Goal: Information Seeking & Learning: Find specific fact

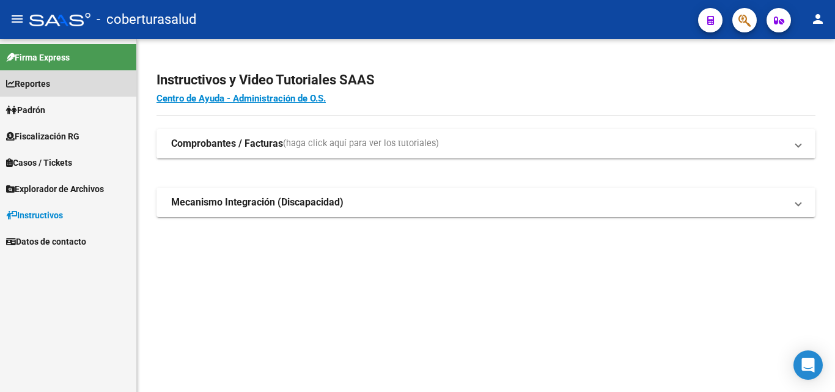
click at [20, 77] on span "Reportes" at bounding box center [28, 83] width 44 height 13
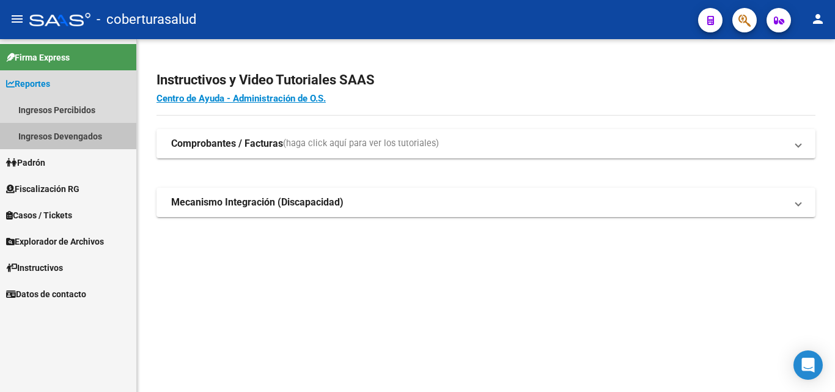
click at [20, 134] on link "Ingresos Devengados" at bounding box center [68, 136] width 136 height 26
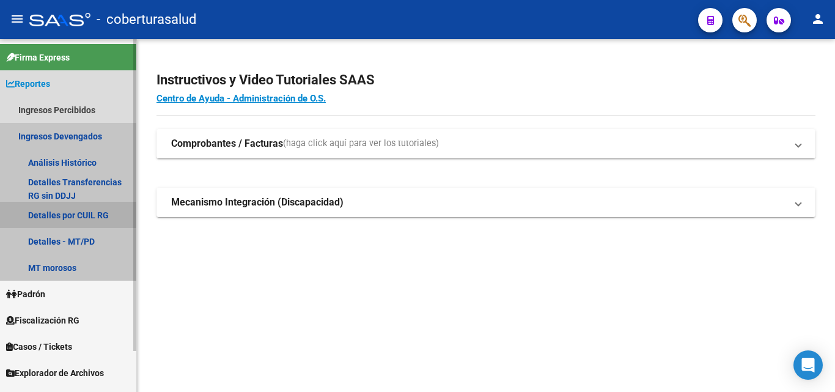
click at [72, 214] on link "Detalles por CUIL RG" at bounding box center [68, 215] width 136 height 26
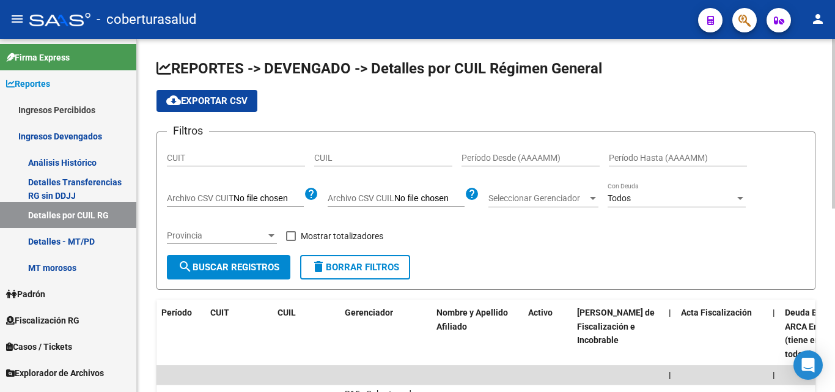
click at [221, 152] on div "CUIT" at bounding box center [236, 154] width 138 height 24
click at [221, 158] on input "CUIT" at bounding box center [236, 158] width 138 height 10
paste input "30-71507678-7"
click at [225, 261] on button "search Buscar Registros" at bounding box center [228, 267] width 123 height 24
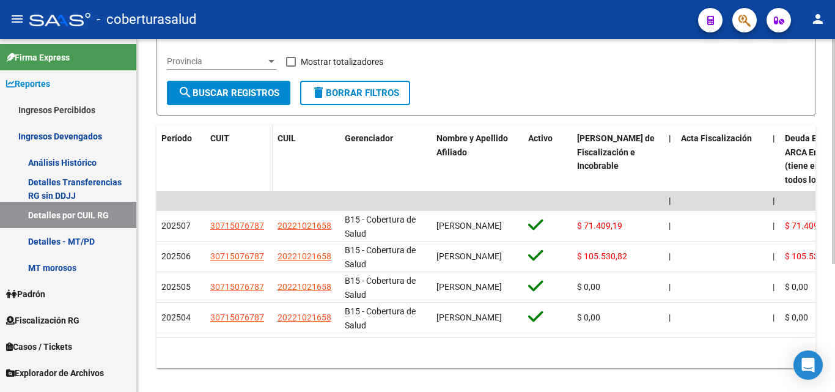
scroll to position [183, 0]
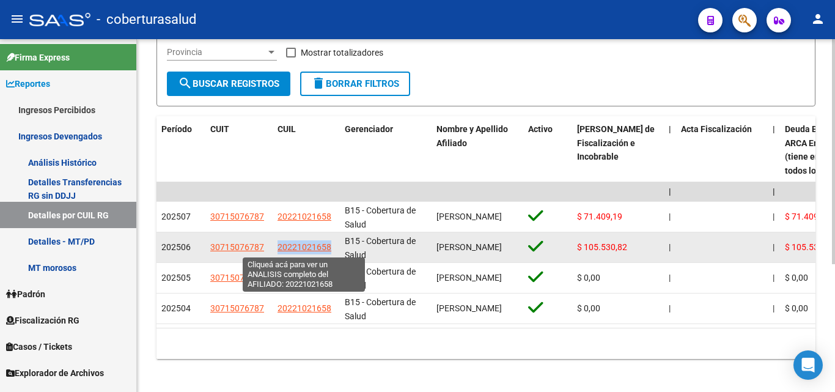
drag, startPoint x: 336, startPoint y: 249, endPoint x: 278, endPoint y: 246, distance: 58.1
click at [278, 246] on datatable-body-cell "20221021658" at bounding box center [306, 247] width 67 height 30
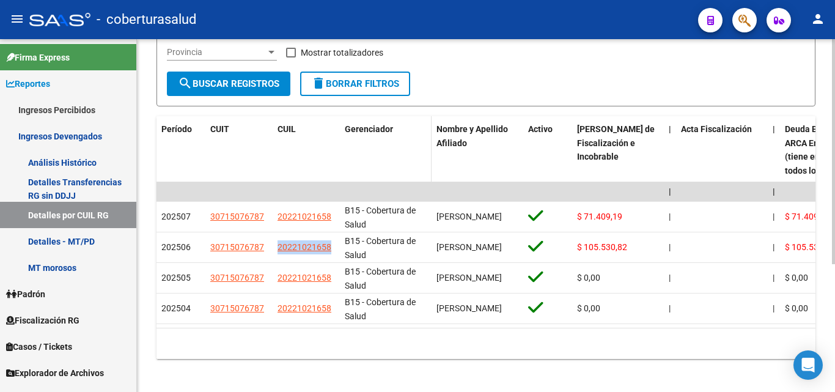
copy span "20221021658"
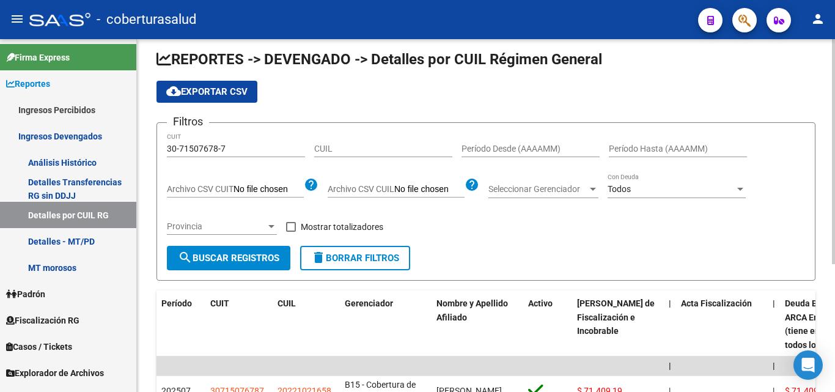
scroll to position [0, 0]
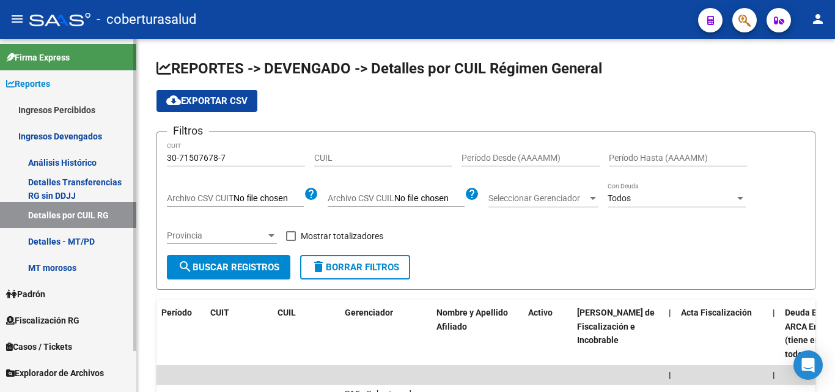
drag, startPoint x: 238, startPoint y: 152, endPoint x: 106, endPoint y: 158, distance: 131.5
click at [106, 158] on mat-sidenav-container "Firma Express Reportes Ingresos Percibidos Análisis Ingresos RG por CUIT (mensu…" at bounding box center [417, 215] width 835 height 353
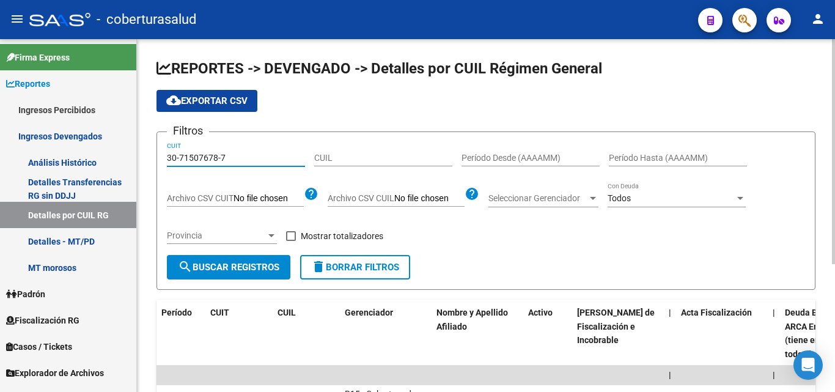
paste input "3-71816430-9"
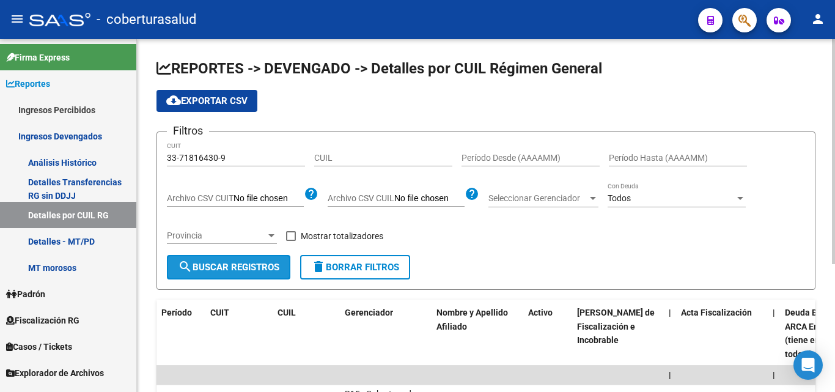
click at [247, 276] on button "search Buscar Registros" at bounding box center [228, 267] width 123 height 24
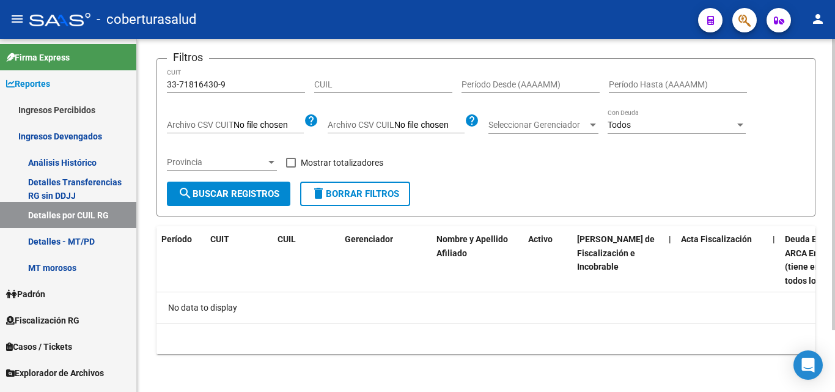
scroll to position [75, 0]
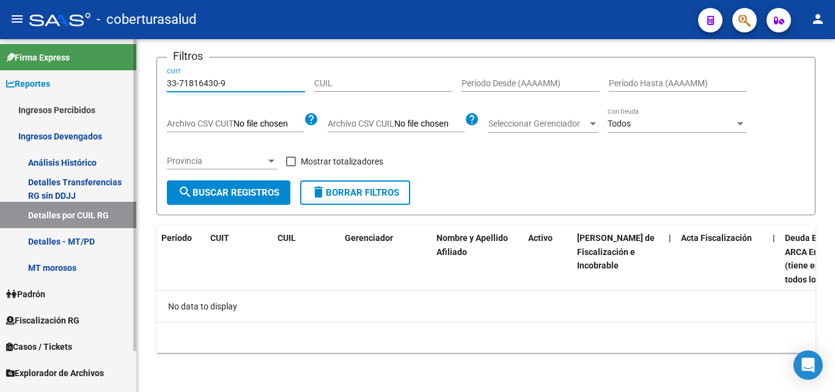
drag, startPoint x: 280, startPoint y: 83, endPoint x: 68, endPoint y: 78, distance: 211.5
click at [71, 81] on mat-sidenav-container "Firma Express Reportes Ingresos Percibidos Análisis Ingresos RG por CUIT (mensu…" at bounding box center [417, 215] width 835 height 353
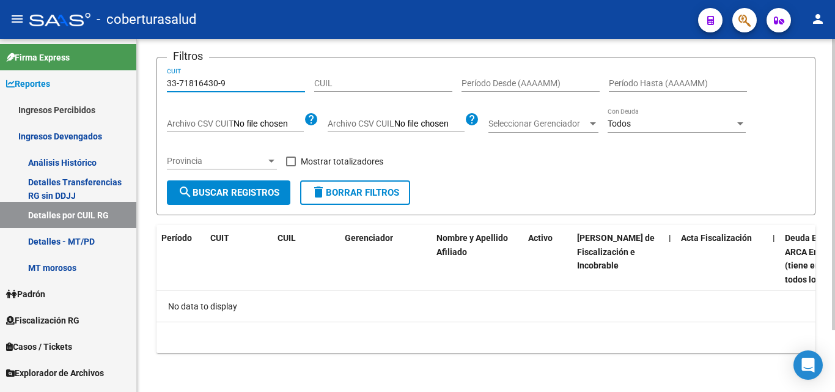
paste input "20-21894730-2"
click at [240, 192] on span "search Buscar Registros" at bounding box center [228, 192] width 101 height 11
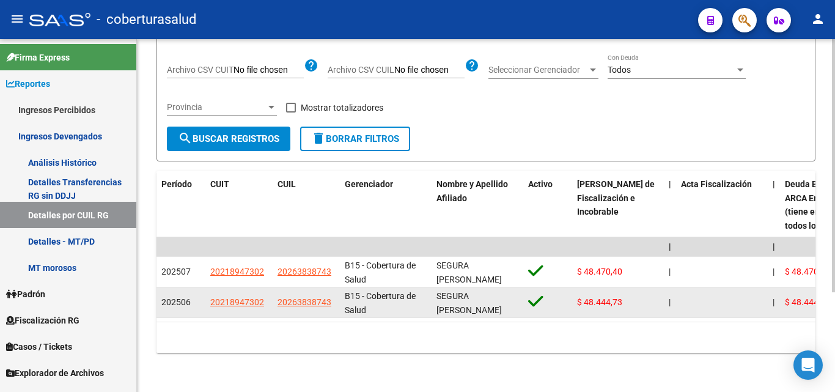
scroll to position [2, 0]
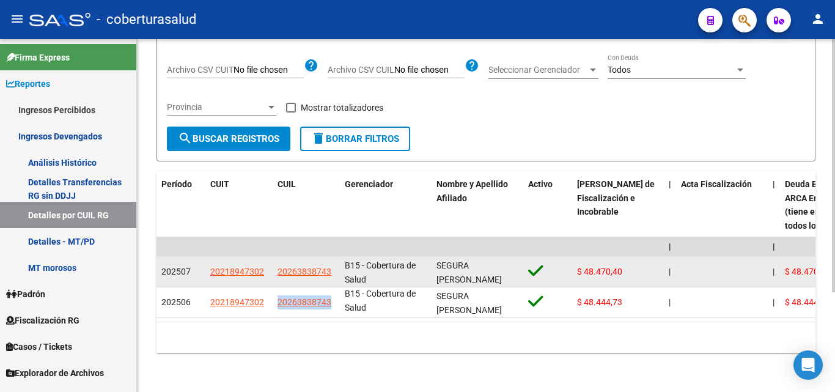
drag, startPoint x: 335, startPoint y: 298, endPoint x: 296, endPoint y: 255, distance: 57.9
click at [274, 296] on datatable-body-cell "20263838743" at bounding box center [306, 302] width 67 height 30
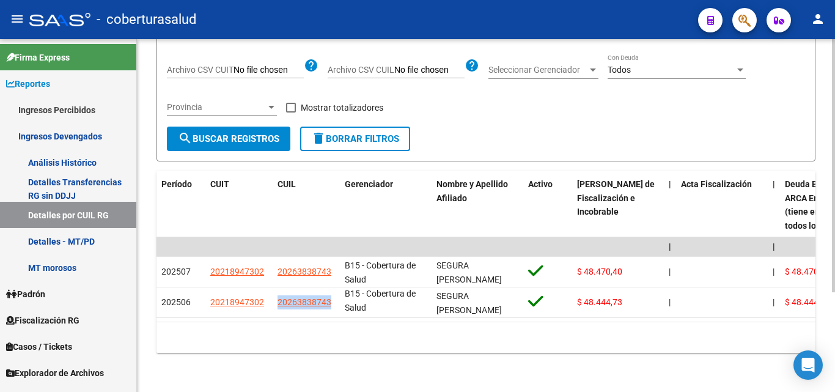
copy span "20263838743"
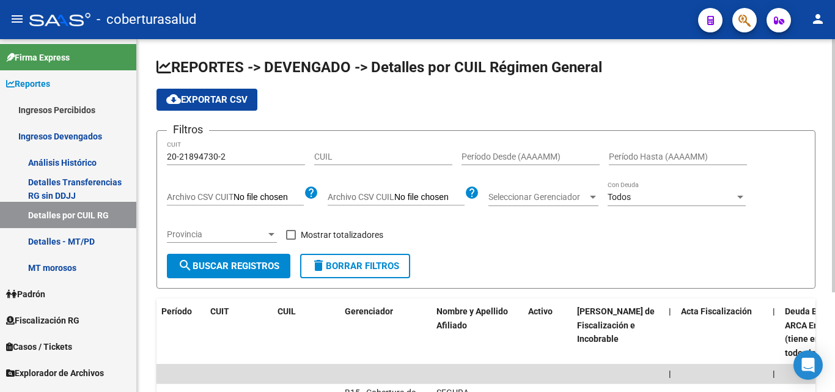
scroll to position [0, 0]
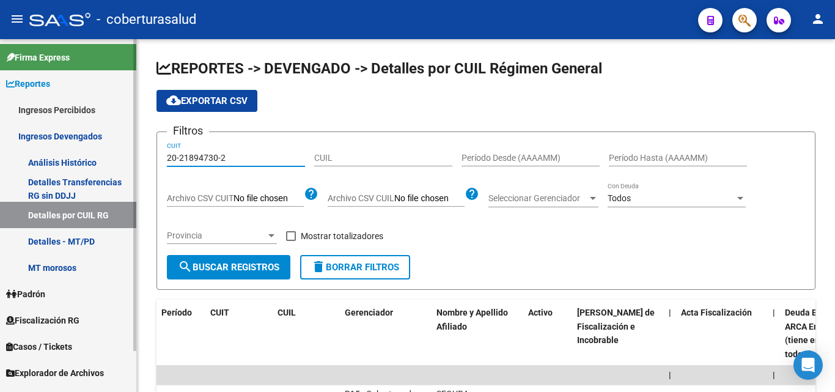
drag, startPoint x: 241, startPoint y: 160, endPoint x: 96, endPoint y: 161, distance: 145.4
click at [102, 162] on mat-sidenav-container "Firma Express Reportes Ingresos Percibidos Análisis Ingresos RG por CUIT (mensu…" at bounding box center [417, 215] width 835 height 353
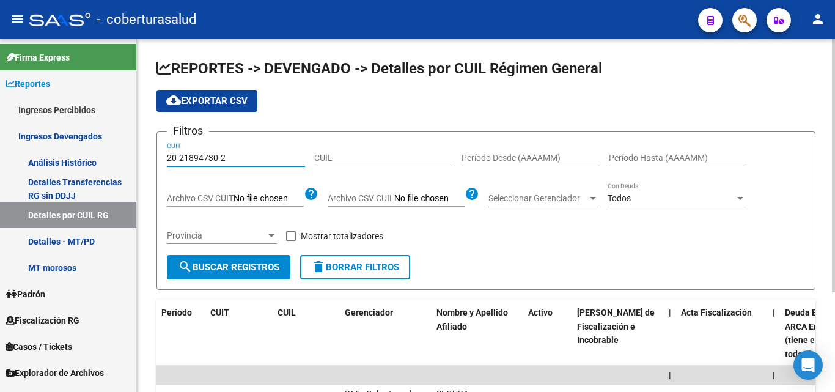
paste input "30-71826057-0"
click at [221, 277] on button "search Buscar Registros" at bounding box center [228, 267] width 123 height 24
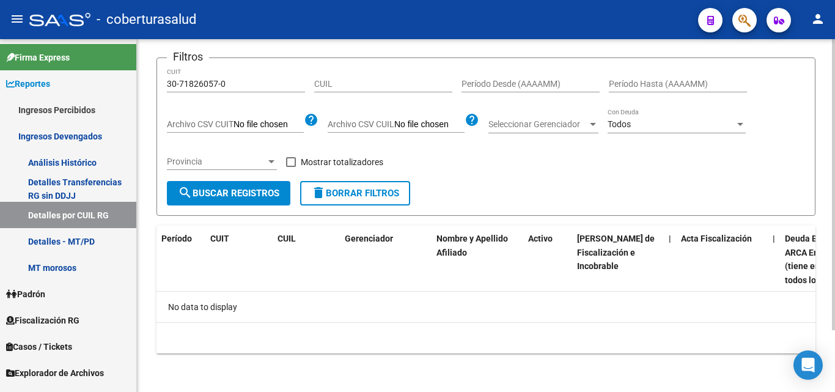
scroll to position [75, 0]
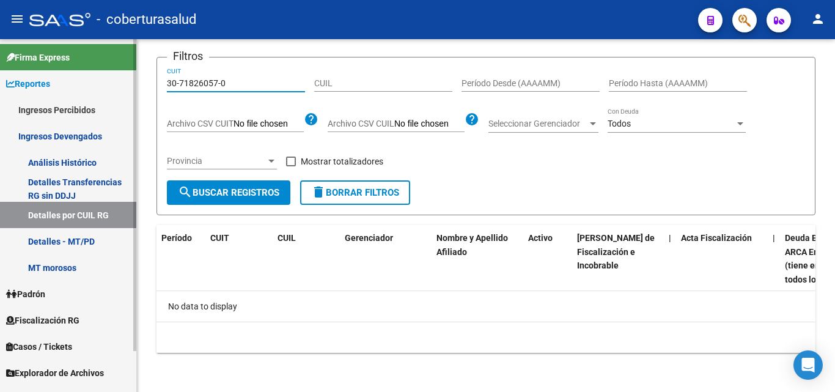
drag, startPoint x: 254, startPoint y: 82, endPoint x: 125, endPoint y: 82, distance: 128.9
click at [125, 82] on mat-sidenav-container "Firma Express Reportes Ingresos Percibidos Análisis Ingresos RG por CUIT (mensu…" at bounding box center [417, 215] width 835 height 353
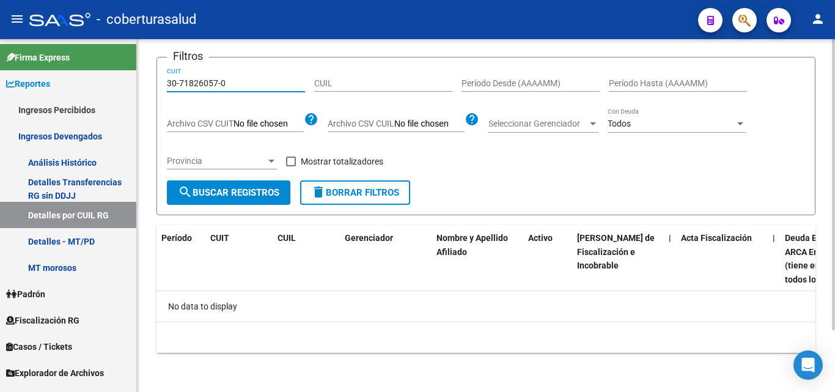
paste input "60646835-7"
click at [260, 194] on span "search Buscar Registros" at bounding box center [228, 192] width 101 height 11
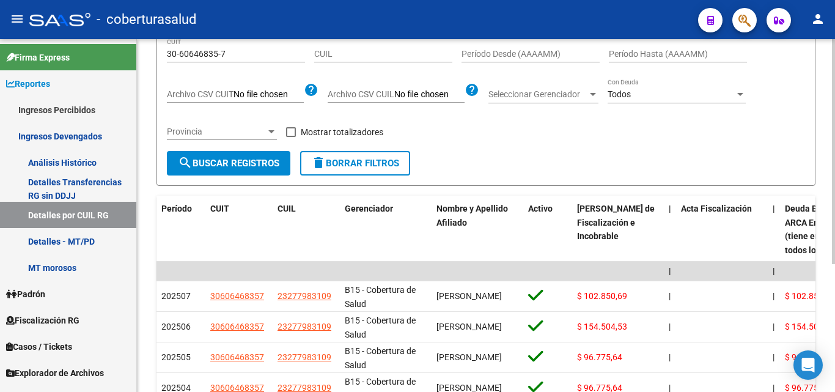
scroll to position [0, 0]
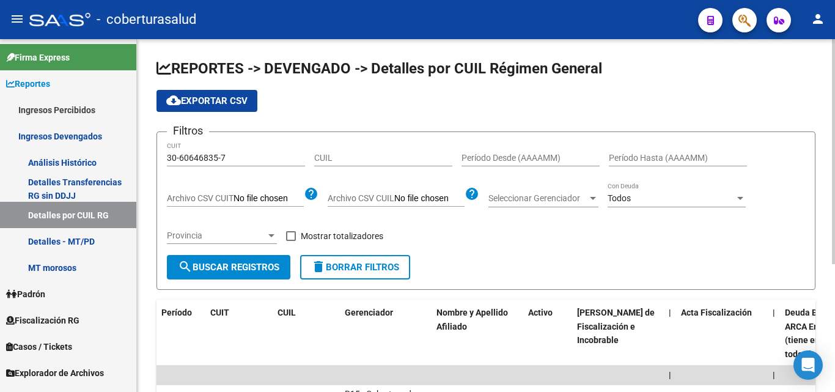
click at [219, 93] on button "cloud_download Exportar CSV" at bounding box center [206, 101] width 101 height 22
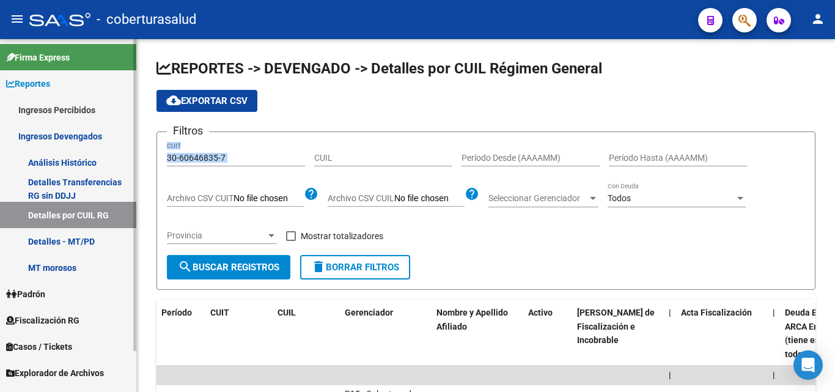
drag, startPoint x: 245, startPoint y: 167, endPoint x: 135, endPoint y: 154, distance: 110.8
click at [136, 154] on mat-sidenav-container "Firma Express Reportes Ingresos Percibidos Análisis Ingresos RG por CUIT (mensu…" at bounding box center [417, 215] width 835 height 353
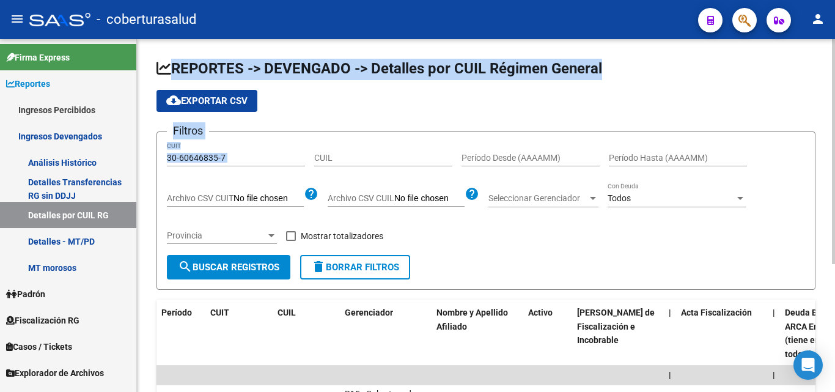
click at [232, 157] on input "30-60646835-7" at bounding box center [236, 158] width 138 height 10
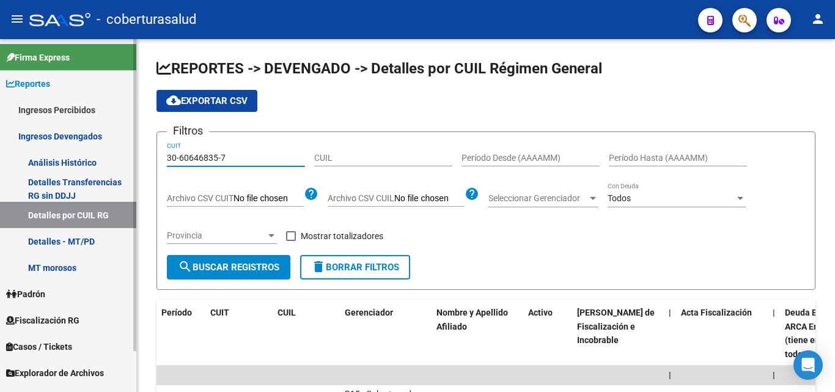
click at [110, 167] on mat-sidenav-container "Firma Express Reportes Ingresos Percibidos Análisis Ingresos RG por CUIT (mensu…" at bounding box center [417, 215] width 835 height 353
paste input "71826057-0"
click at [214, 286] on form "Filtros 30-71826057-0 CUIT CUIL Período Desde (AAAAMM) Período Hasta (AAAAMM) A…" at bounding box center [485, 210] width 659 height 158
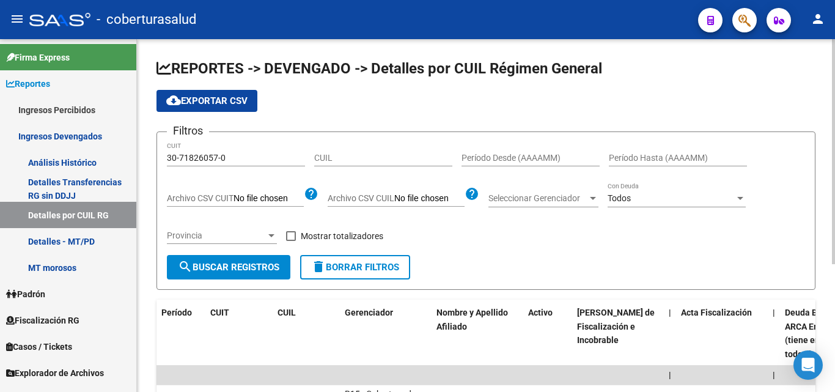
click at [216, 281] on form "Filtros 30-71826057-0 CUIT CUIL Período Desde (AAAAMM) Período Hasta (AAAAMM) A…" at bounding box center [485, 210] width 659 height 158
click at [219, 276] on button "search Buscar Registros" at bounding box center [228, 267] width 123 height 24
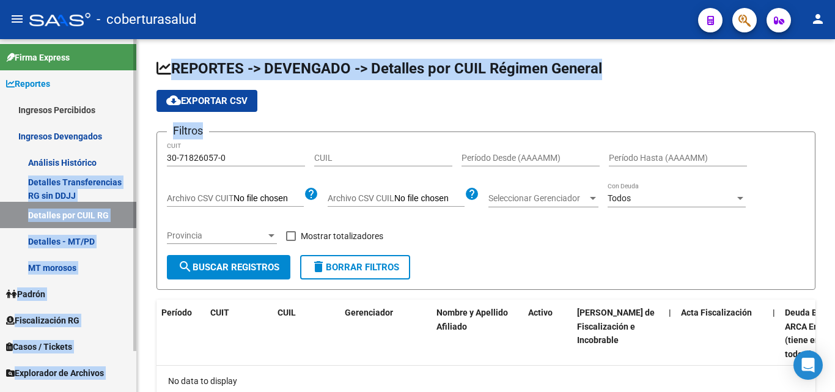
drag, startPoint x: 266, startPoint y: 151, endPoint x: 131, endPoint y: 153, distance: 135.7
click at [133, 153] on mat-sidenav-container "Firma Express Reportes Ingresos Percibidos Análisis Ingresos RG por CUIT (mensu…" at bounding box center [417, 215] width 835 height 353
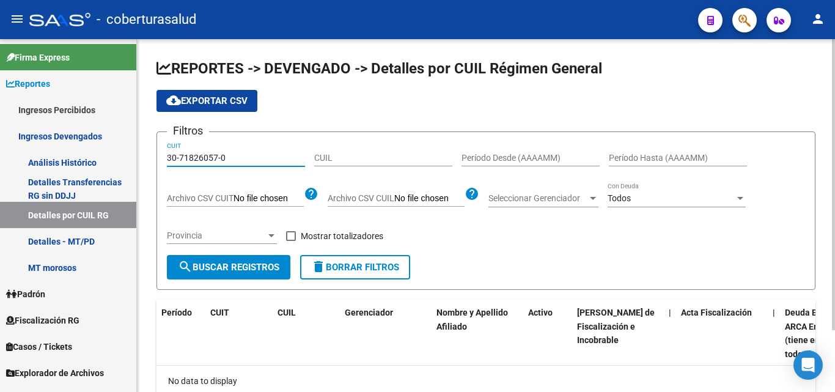
click at [238, 161] on input "30-71826057-0" at bounding box center [236, 158] width 138 height 10
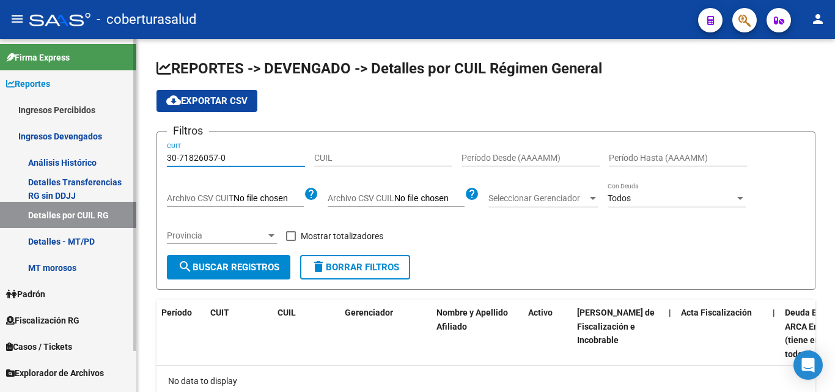
drag, startPoint x: 243, startPoint y: 158, endPoint x: 107, endPoint y: 164, distance: 135.8
click at [107, 164] on mat-sidenav-container "Firma Express Reportes Ingresos Percibidos Análisis Ingresos RG por CUIT (mensu…" at bounding box center [417, 215] width 835 height 353
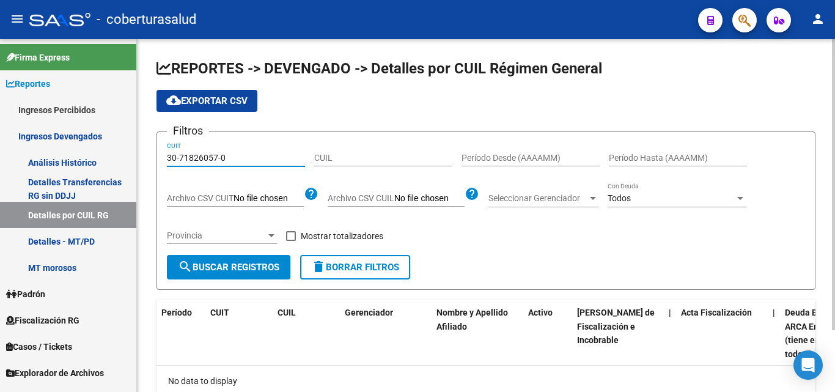
paste input "20-38243852-4"
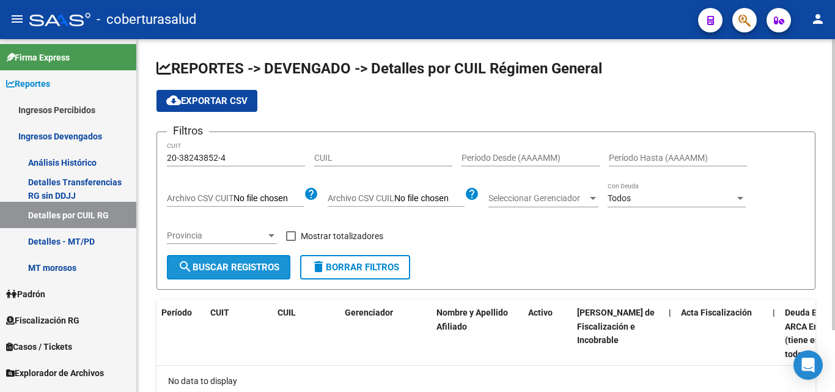
click at [211, 278] on button "search Buscar Registros" at bounding box center [228, 267] width 123 height 24
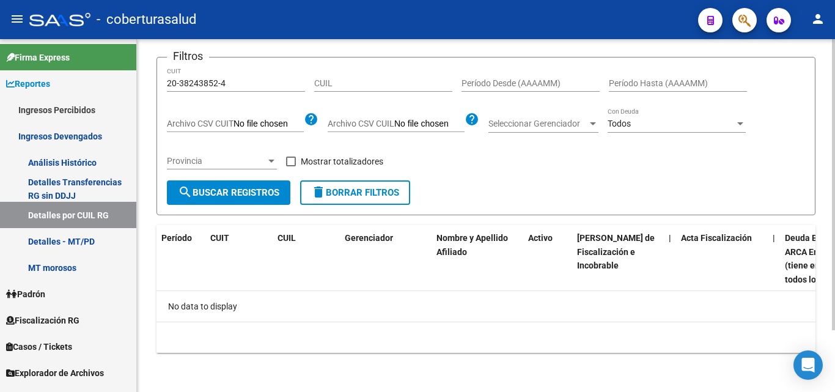
scroll to position [75, 0]
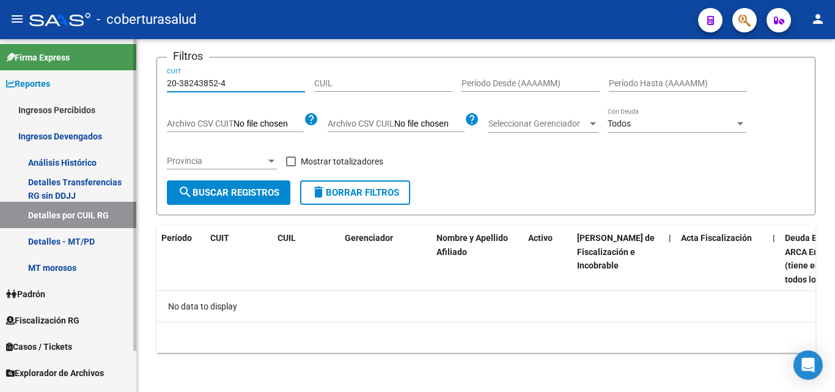
drag, startPoint x: 248, startPoint y: 78, endPoint x: 83, endPoint y: 81, distance: 165.0
click at [84, 81] on mat-sidenav-container "Firma Express Reportes Ingresos Percibidos Análisis Ingresos RG por CUIT (mensu…" at bounding box center [417, 215] width 835 height 353
paste input "23913015-2"
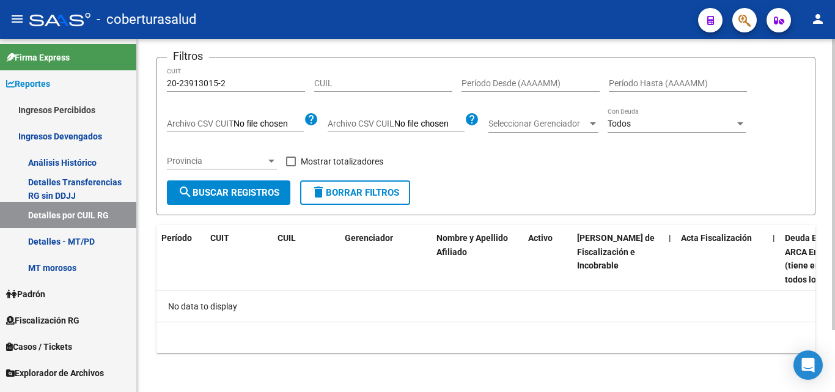
click at [205, 205] on form "Filtros 20-23913015-2 CUIT CUIL Período Desde (AAAAMM) Período Hasta (AAAAMM) A…" at bounding box center [485, 136] width 659 height 158
click at [207, 199] on button "search Buscar Registros" at bounding box center [228, 192] width 123 height 24
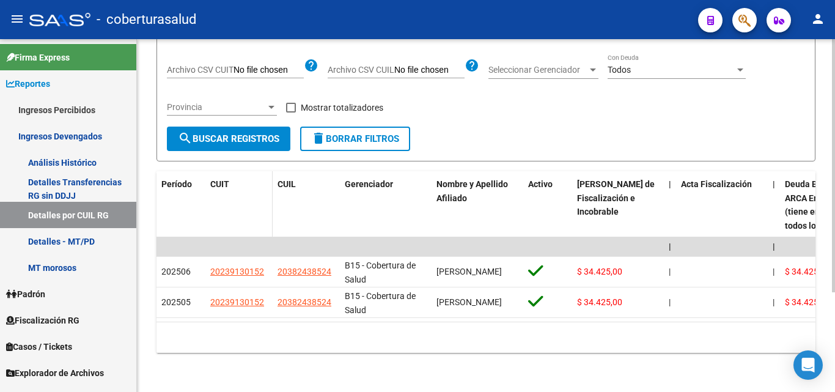
scroll to position [139, 0]
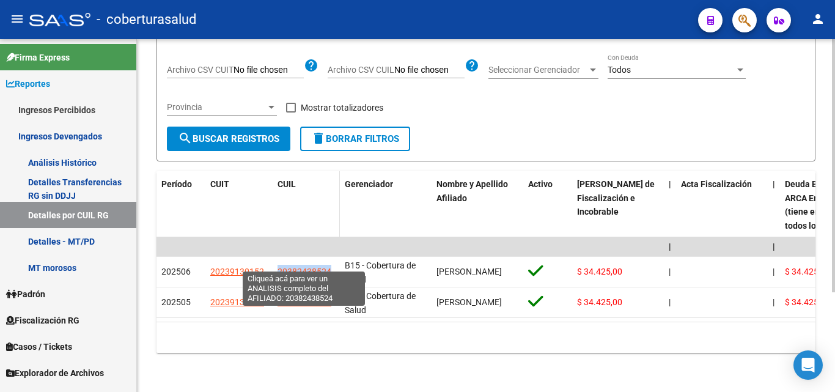
drag, startPoint x: 339, startPoint y: 260, endPoint x: 290, endPoint y: 217, distance: 64.9
click at [278, 260] on datatable-body-cell "20382438524" at bounding box center [306, 272] width 67 height 30
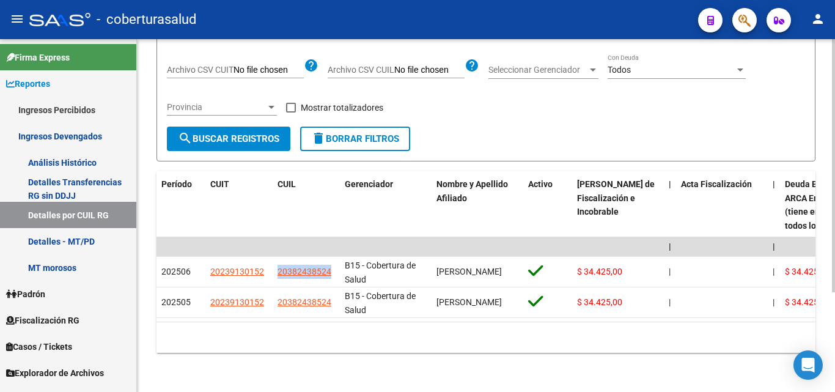
copy span "20382438524"
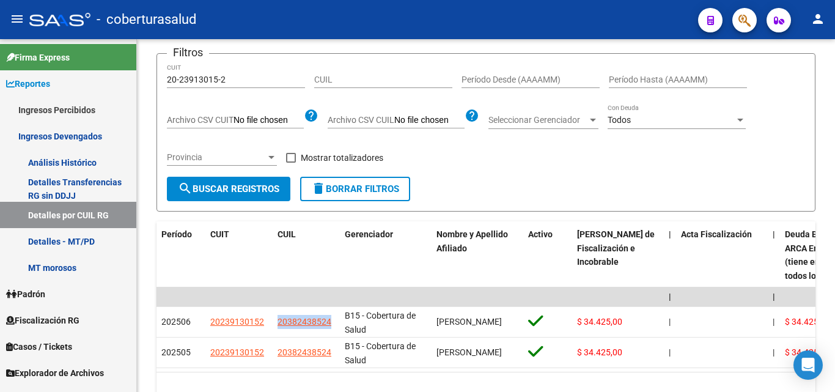
scroll to position [0, 0]
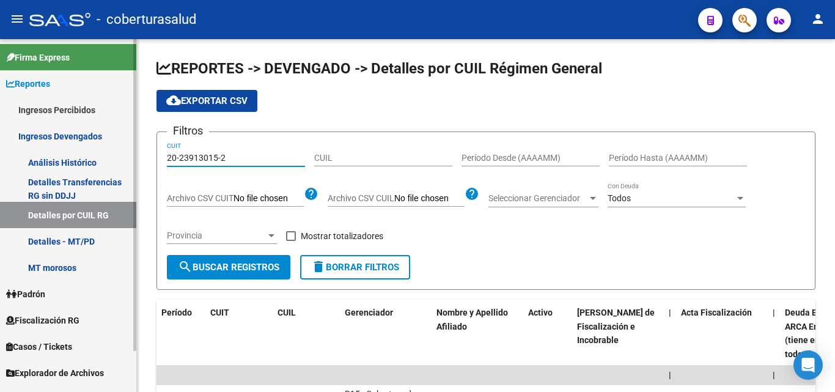
drag, startPoint x: 251, startPoint y: 158, endPoint x: 101, endPoint y: 161, distance: 149.7
click at [102, 161] on mat-sidenav-container "Firma Express Reportes Ingresos Percibidos Análisis Ingresos RG por CUIT (mensu…" at bounding box center [417, 215] width 835 height 353
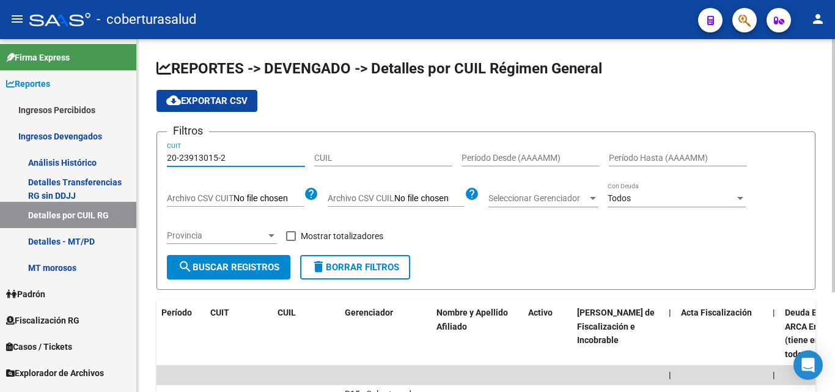
paste input "32412219-3"
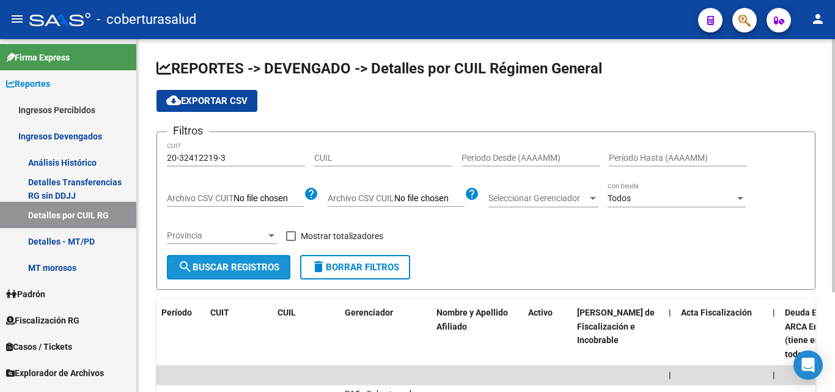
drag, startPoint x: 212, startPoint y: 260, endPoint x: 213, endPoint y: 270, distance: 9.9
click at [213, 270] on button "search Buscar Registros" at bounding box center [228, 267] width 123 height 24
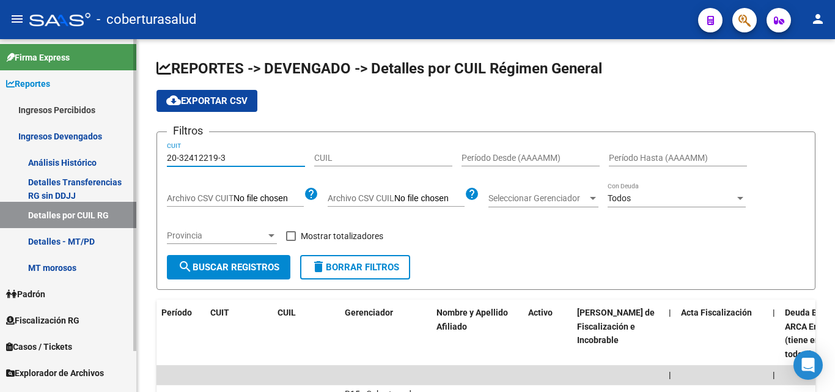
drag, startPoint x: 251, startPoint y: 161, endPoint x: 115, endPoint y: 156, distance: 136.3
click at [115, 156] on mat-sidenav-container "Firma Express Reportes Ingresos Percibidos Análisis Ingresos RG por CUIT (mensu…" at bounding box center [417, 215] width 835 height 353
paste input "30-71826057-0"
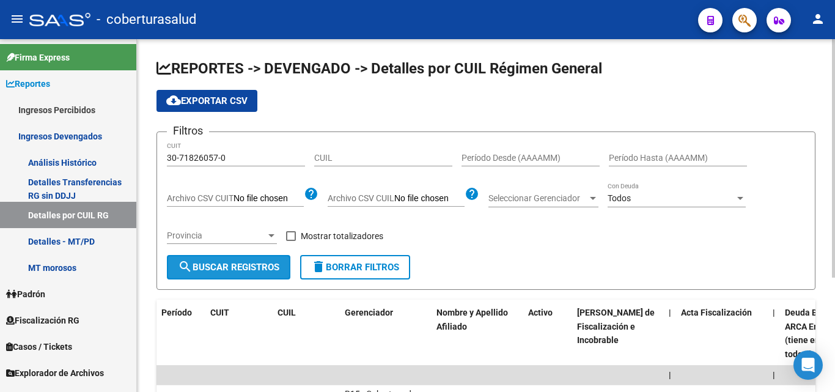
click at [233, 272] on span "search Buscar Registros" at bounding box center [228, 267] width 101 height 11
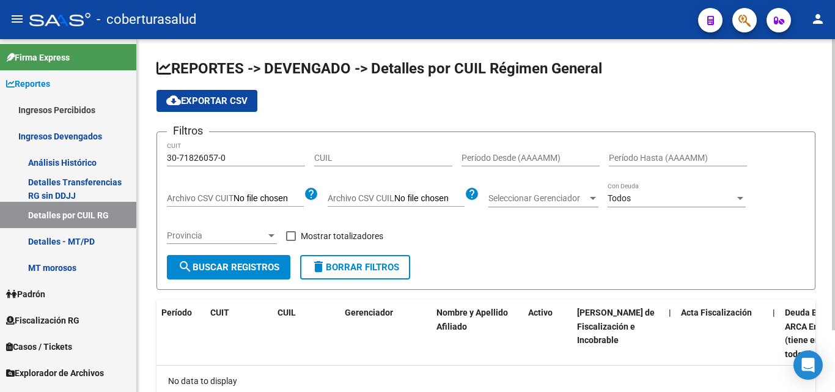
drag, startPoint x: 246, startPoint y: 152, endPoint x: 162, endPoint y: 153, distance: 83.7
click at [180, 156] on input "30-71826057-0" at bounding box center [236, 158] width 138 height 10
click at [246, 164] on div "30-71826057-0 CUIT" at bounding box center [236, 154] width 138 height 24
click at [232, 160] on input "30-71826057-0" at bounding box center [236, 158] width 138 height 10
click at [235, 157] on input "30-71826057-0" at bounding box center [236, 158] width 138 height 10
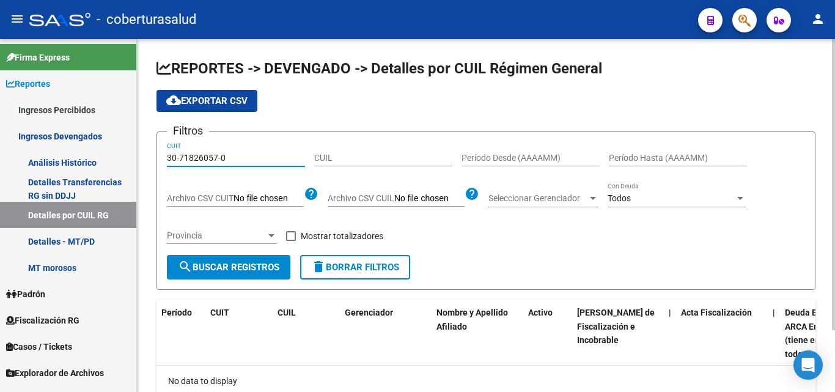
drag, startPoint x: 234, startPoint y: 156, endPoint x: 227, endPoint y: 156, distance: 6.7
click at [233, 156] on input "30-71826057-0" at bounding box center [236, 158] width 138 height 10
click at [226, 156] on input "30-71826057-0" at bounding box center [236, 158] width 138 height 10
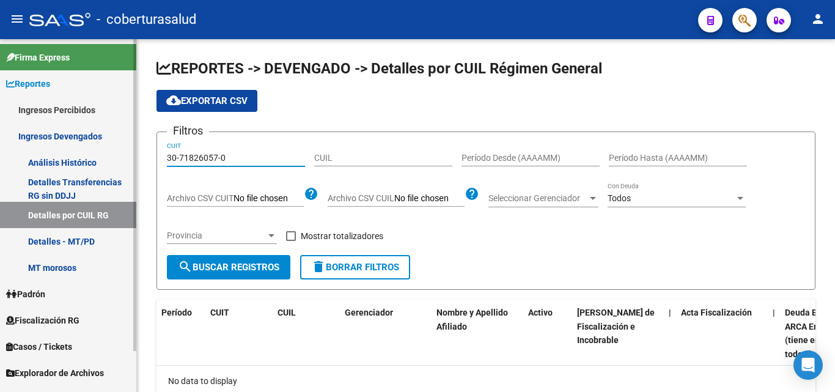
drag, startPoint x: 223, startPoint y: 157, endPoint x: 125, endPoint y: 158, distance: 98.4
click at [137, 161] on div "REPORTES -> DEVENGADO -> Detalles por CUIL Régimen General cloud_download Expor…" at bounding box center [486, 252] width 698 height 427
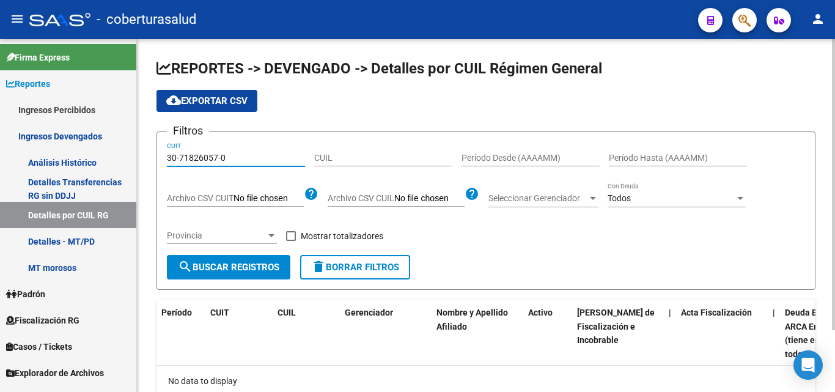
paste input "0955021-3"
type input "30-70955021-3"
click at [229, 265] on span "search Buscar Registros" at bounding box center [228, 267] width 101 height 11
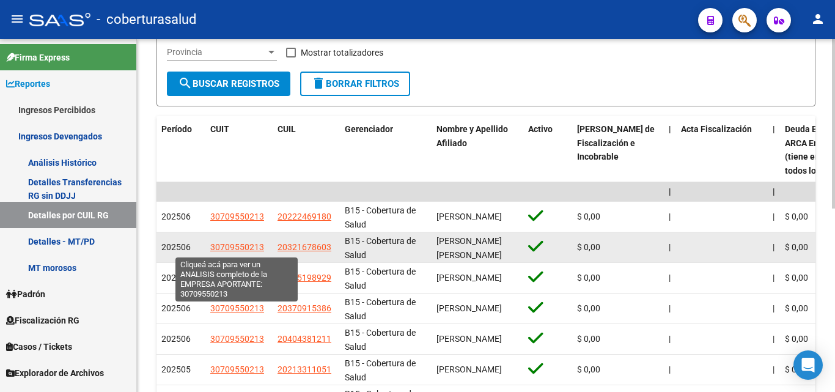
scroll to position [122, 0]
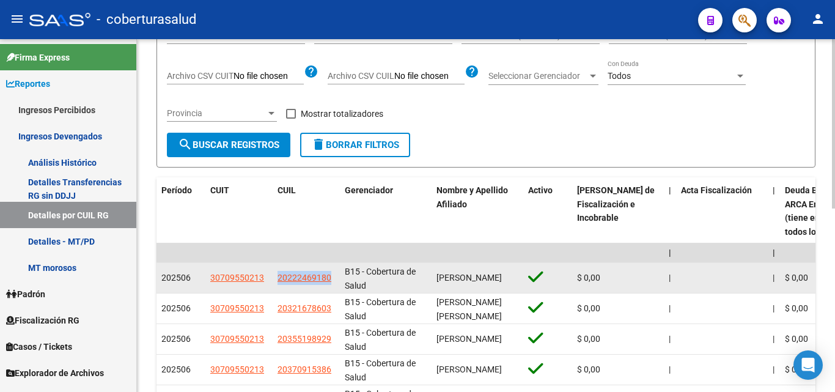
drag, startPoint x: 337, startPoint y: 276, endPoint x: 270, endPoint y: 276, distance: 66.6
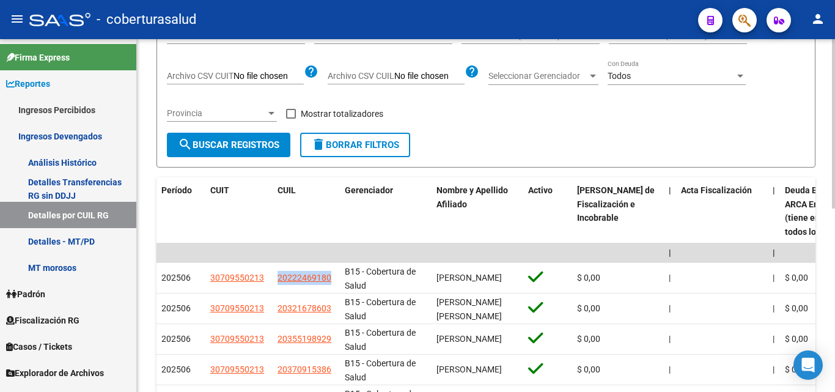
copy div "20222469180"
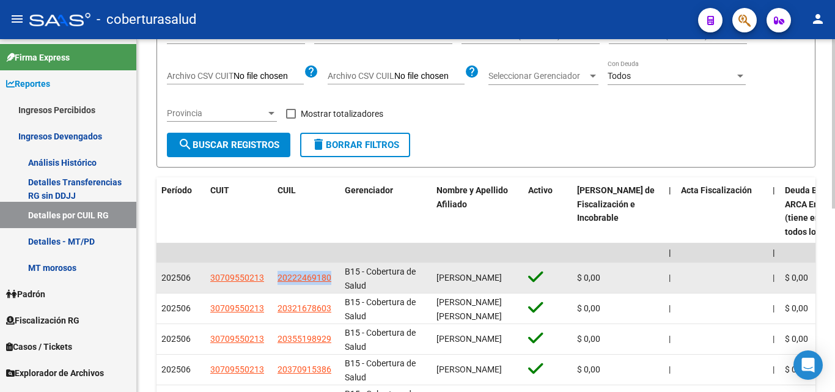
copy div "20222469180"
click at [343, 273] on datatable-body-cell "B15 - Cobertura de Salud" at bounding box center [386, 278] width 92 height 30
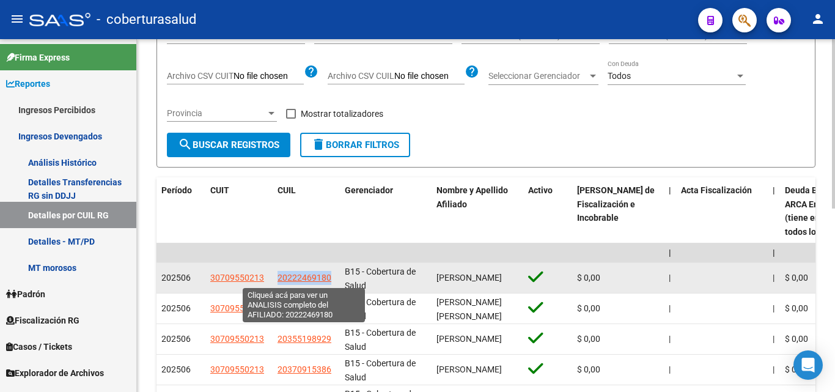
drag, startPoint x: 335, startPoint y: 277, endPoint x: 278, endPoint y: 279, distance: 56.9
click at [278, 279] on datatable-body-cell "20222469180" at bounding box center [306, 278] width 67 height 30
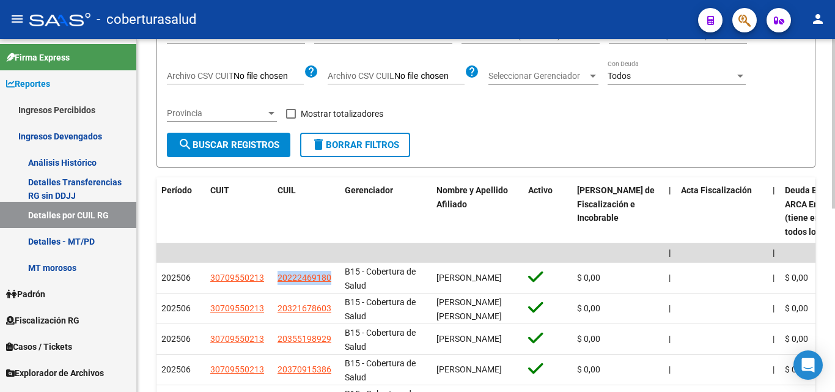
copy span "20222469180"
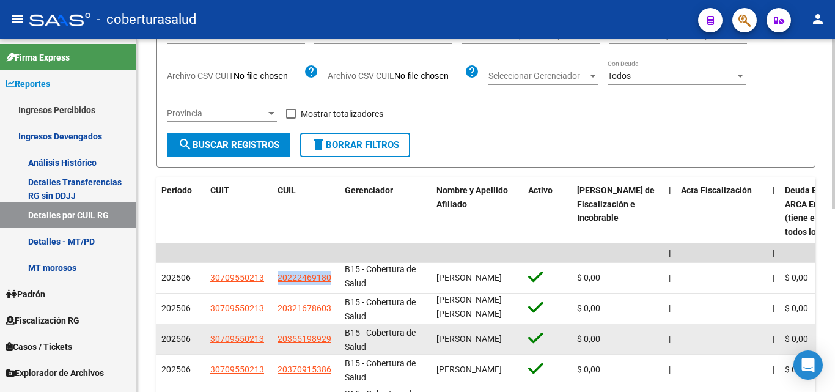
scroll to position [2, 0]
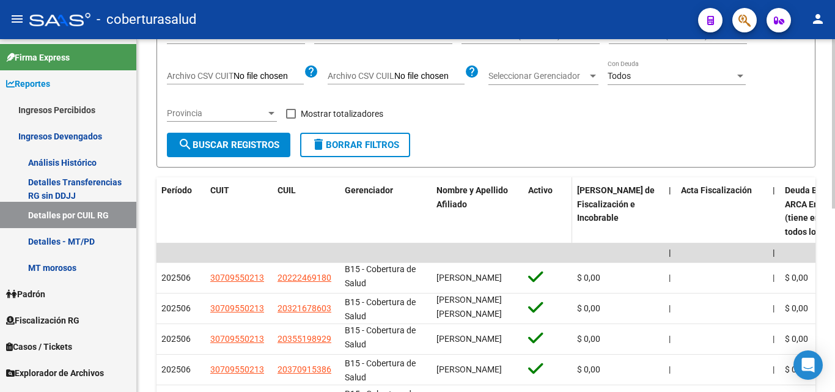
click at [548, 194] on span "Activo" at bounding box center [540, 190] width 24 height 10
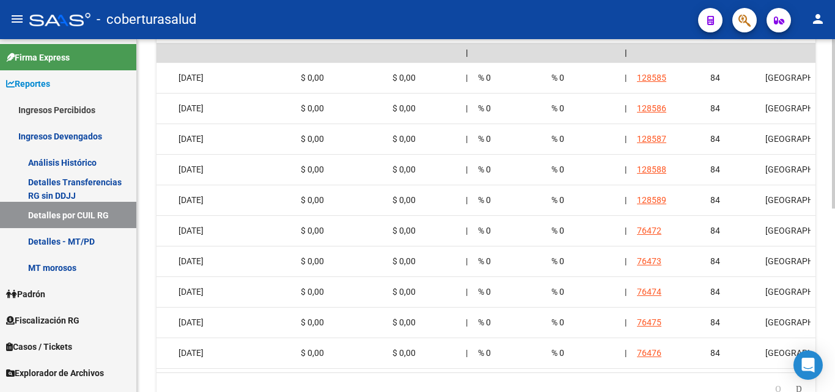
scroll to position [0, 0]
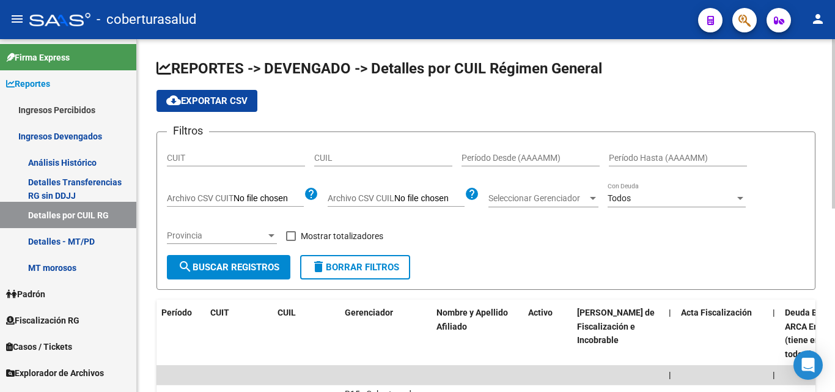
click at [233, 163] on div "CUIT" at bounding box center [236, 154] width 138 height 24
click at [235, 156] on input "CUIT" at bounding box center [236, 158] width 138 height 10
paste input "30-71644184-5"
click at [230, 271] on span "search Buscar Registros" at bounding box center [228, 267] width 101 height 11
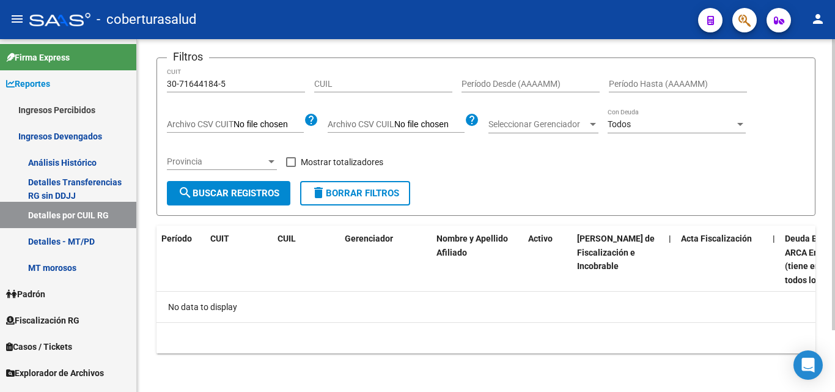
scroll to position [75, 0]
drag, startPoint x: 240, startPoint y: 86, endPoint x: 137, endPoint y: 89, distance: 102.1
click at [139, 88] on div "REPORTES -> DEVENGADO -> Detalles por CUIL Régimen General cloud_download Expor…" at bounding box center [486, 178] width 698 height 427
paste input "093837-3"
click at [224, 198] on button "search Buscar Registros" at bounding box center [228, 192] width 123 height 24
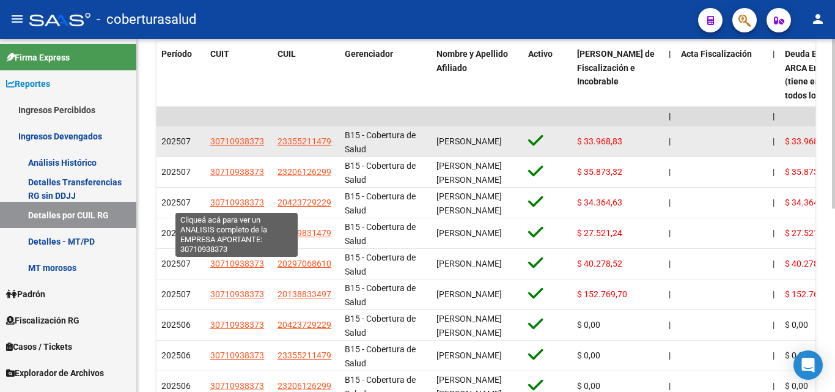
scroll to position [320, 0]
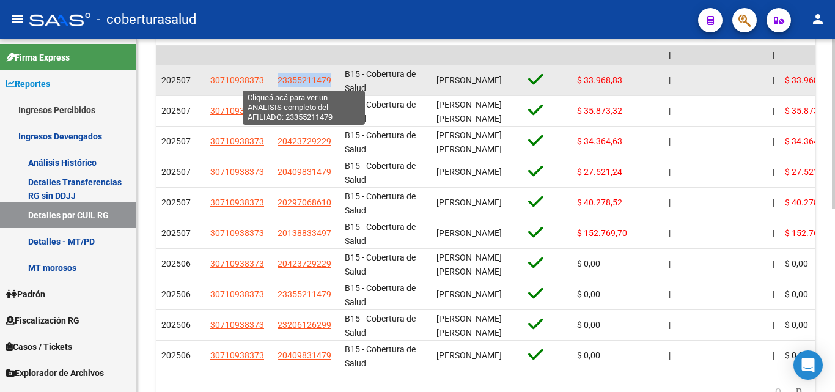
drag, startPoint x: 338, startPoint y: 76, endPoint x: 277, endPoint y: 84, distance: 61.0
click at [277, 84] on datatable-body-cell "23355211479" at bounding box center [306, 80] width 67 height 30
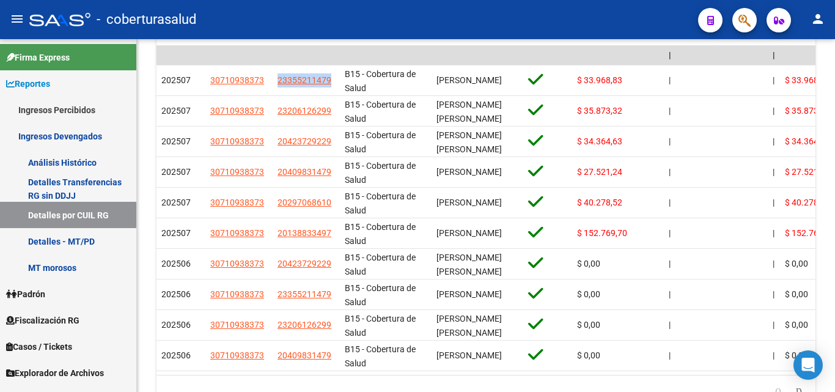
copy span "23355211479"
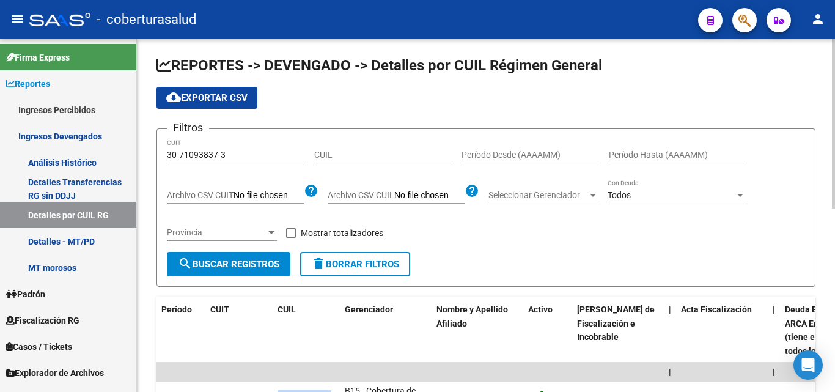
scroll to position [0, 0]
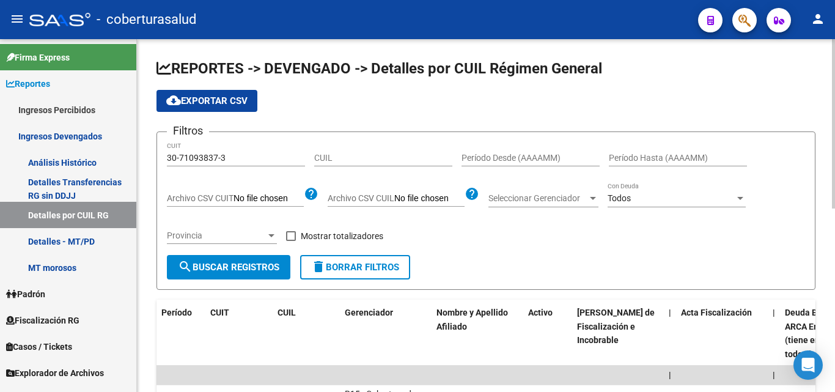
drag, startPoint x: 260, startPoint y: 163, endPoint x: 207, endPoint y: 156, distance: 53.6
click at [207, 161] on div "30-71093837-3 CUIT" at bounding box center [236, 154] width 138 height 24
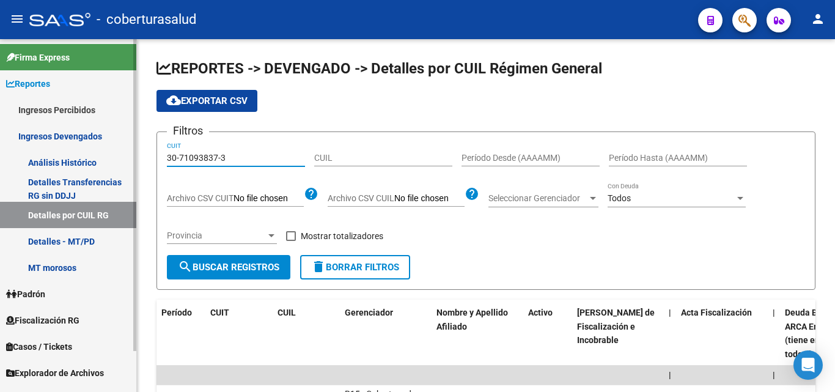
drag, startPoint x: 208, startPoint y: 161, endPoint x: 35, endPoint y: 160, distance: 172.3
click at [39, 160] on mat-sidenav-container "Firma Express Reportes Ingresos Percibidos Análisis Ingresos RG por CUIT (mensu…" at bounding box center [417, 215] width 835 height 353
paste input "544996-6"
click at [262, 268] on span "search Buscar Registros" at bounding box center [228, 267] width 101 height 11
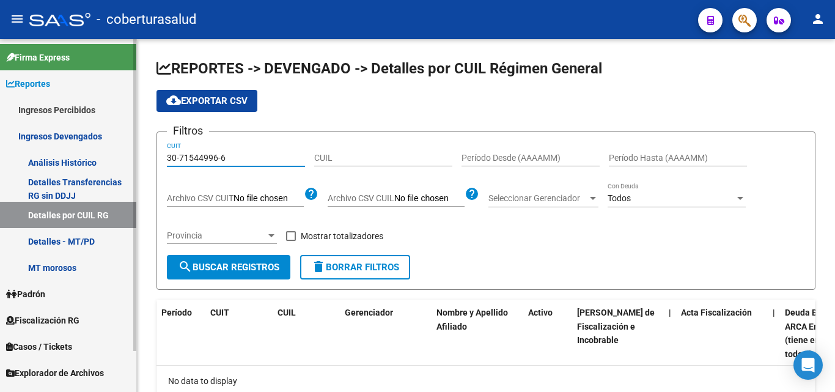
drag, startPoint x: 218, startPoint y: 154, endPoint x: 128, endPoint y: 154, distance: 90.4
click at [128, 154] on mat-sidenav-container "Firma Express Reportes Ingresos Percibidos Análisis Ingresos RG por CUIT (mensu…" at bounding box center [417, 215] width 835 height 353
paste input "20-14481184-5"
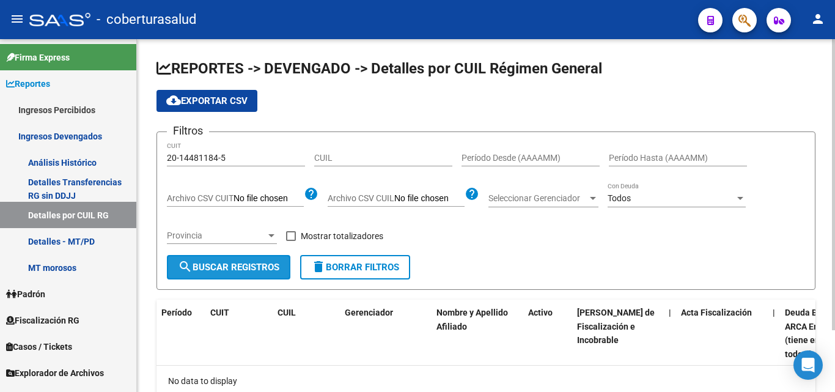
click at [213, 272] on span "search Buscar Registros" at bounding box center [228, 267] width 101 height 11
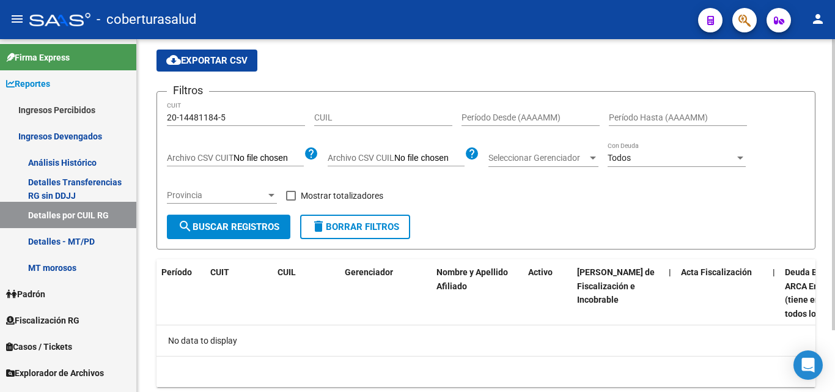
scroll to position [75, 0]
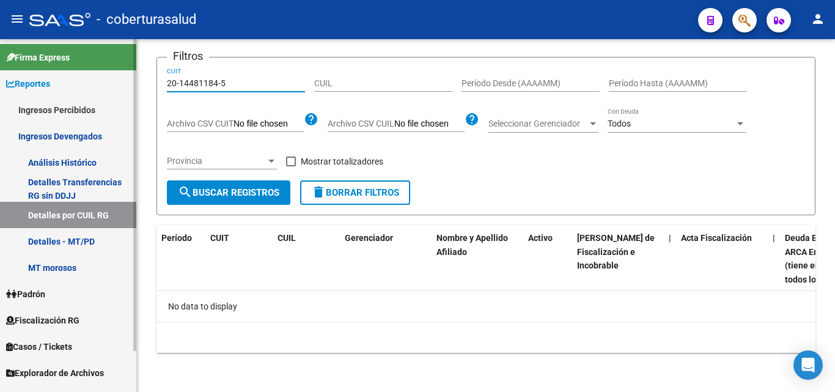
drag, startPoint x: 243, startPoint y: 84, endPoint x: 84, endPoint y: 86, distance: 158.9
click at [89, 86] on mat-sidenav-container "Firma Express Reportes Ingresos Percibidos Análisis Ingresos RG por CUIT (mensu…" at bounding box center [417, 215] width 835 height 353
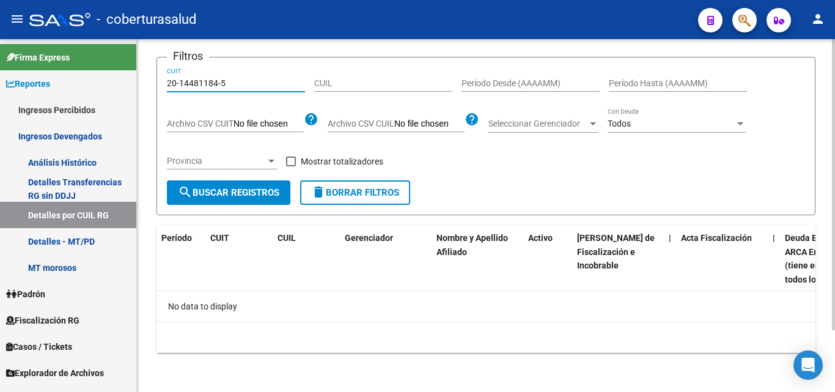
paste input "3-31589020-9"
click at [241, 197] on span "search Buscar Registros" at bounding box center [228, 192] width 101 height 11
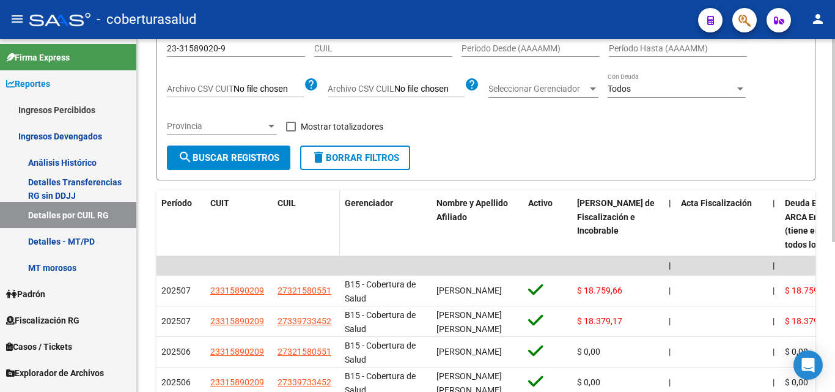
scroll to position [136, 0]
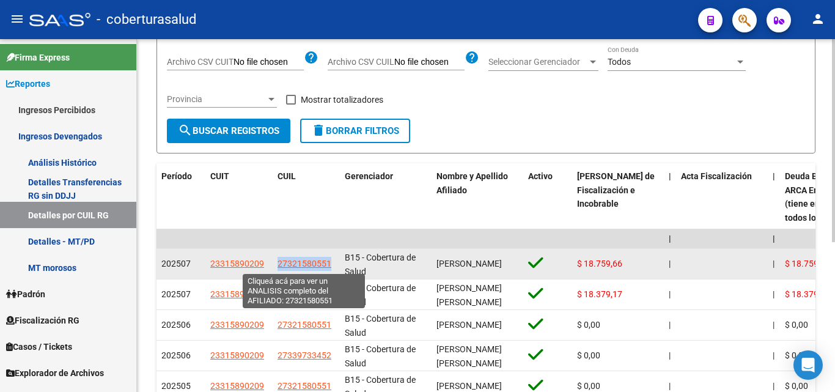
drag, startPoint x: 332, startPoint y: 263, endPoint x: 277, endPoint y: 258, distance: 55.2
click at [277, 262] on datatable-body-cell "27321580551" at bounding box center [306, 264] width 67 height 30
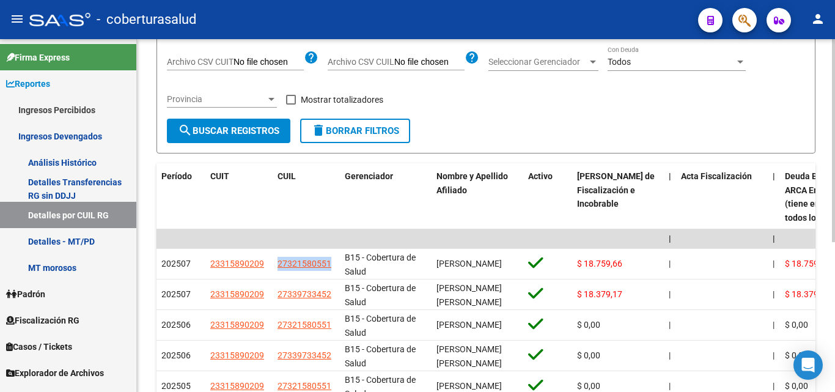
copy span "27321580551"
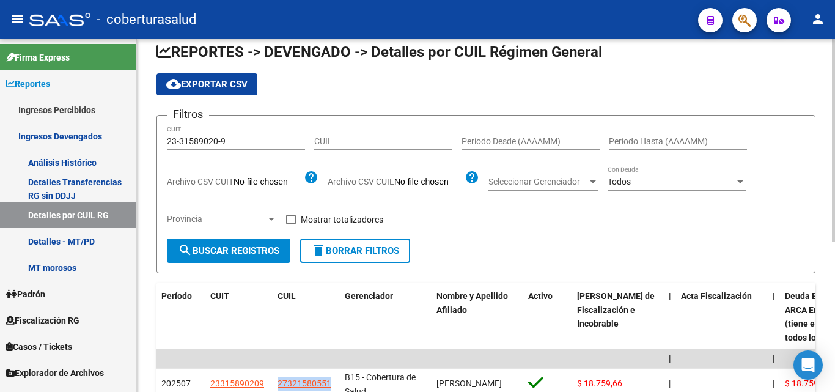
scroll to position [0, 0]
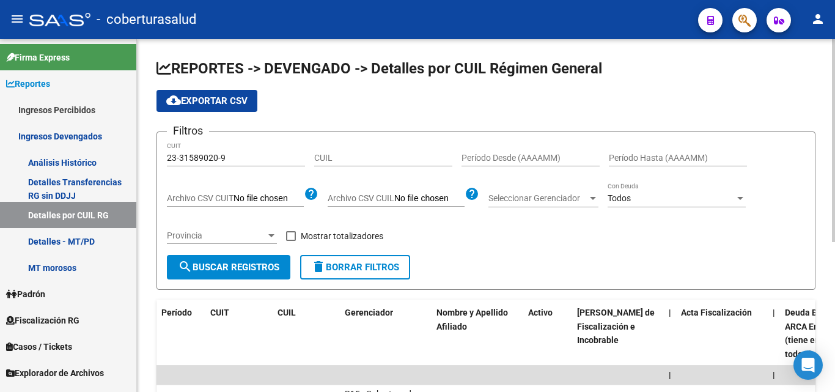
drag, startPoint x: 233, startPoint y: 148, endPoint x: 147, endPoint y: 154, distance: 86.9
click at [147, 154] on div "REPORTES -> DEVENGADO -> Detalles por CUIL Régimen General cloud_download Expor…" at bounding box center [486, 340] width 698 height 603
drag, startPoint x: 235, startPoint y: 156, endPoint x: 98, endPoint y: 158, distance: 136.3
click at [100, 159] on mat-sidenav-container "Firma Express Reportes Ingresos Percibidos Análisis Ingresos RG por CUIT (mensu…" at bounding box center [417, 215] width 835 height 353
paste input "30-71818293-6"
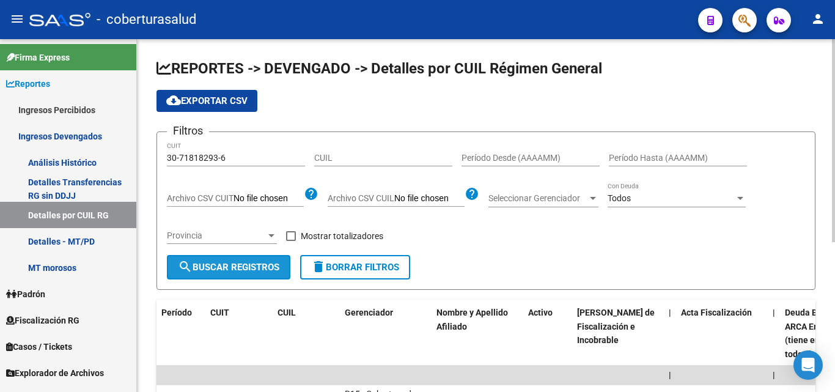
click at [219, 270] on span "search Buscar Registros" at bounding box center [228, 267] width 101 height 11
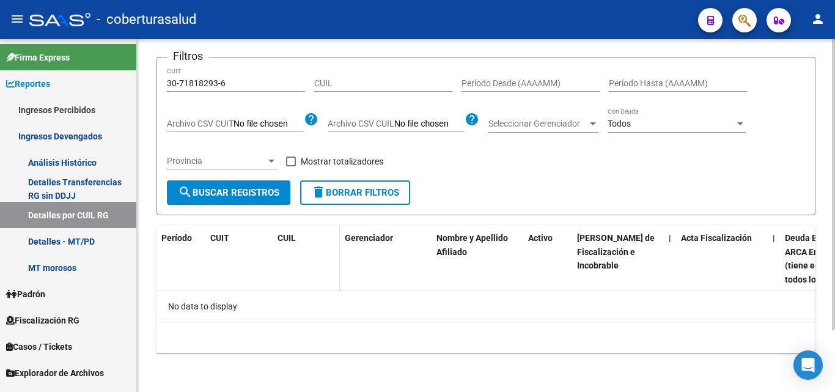
scroll to position [75, 0]
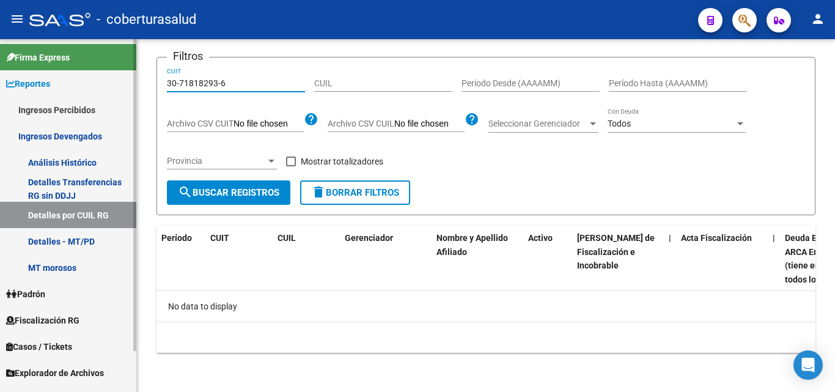
drag, startPoint x: 235, startPoint y: 83, endPoint x: 19, endPoint y: 81, distance: 215.7
click at [23, 82] on mat-sidenav-container "Firma Express Reportes Ingresos Percibidos Análisis Ingresos RG por CUIT (mensu…" at bounding box center [417, 215] width 835 height 353
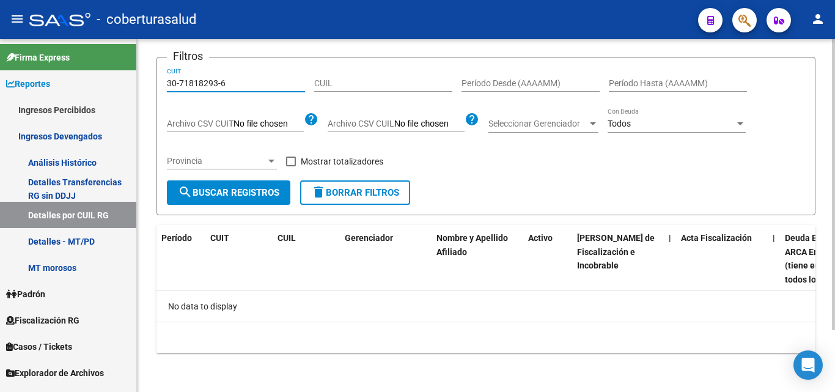
paste input "20-23519611"
click at [220, 204] on form "Filtros 20-23519611-6 CUIT CUIL Período Desde (AAAAMM) Período Hasta (AAAAMM) A…" at bounding box center [485, 136] width 659 height 158
click at [221, 202] on button "search Buscar Registros" at bounding box center [228, 192] width 123 height 24
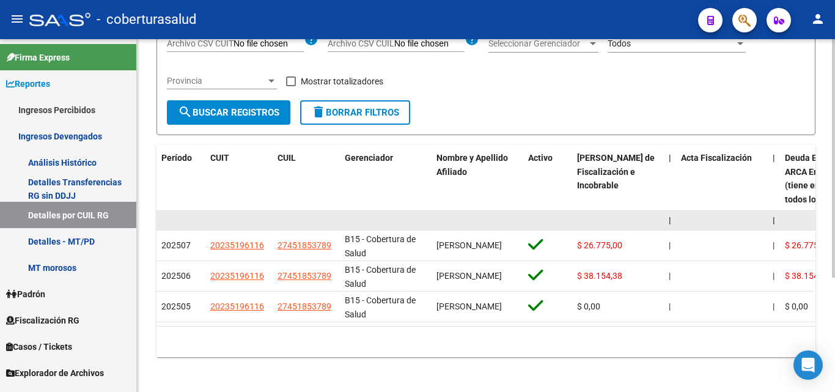
scroll to position [169, 0]
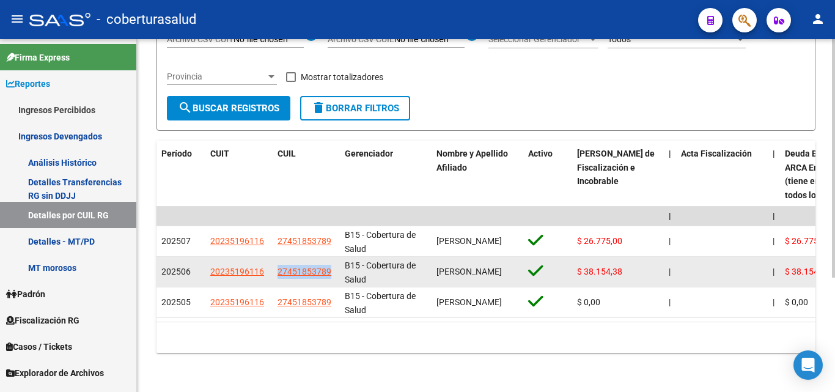
drag, startPoint x: 337, startPoint y: 262, endPoint x: 270, endPoint y: 263, distance: 66.6
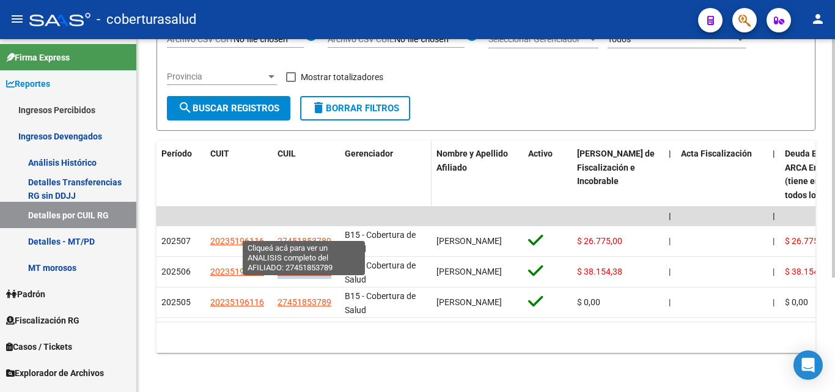
copy div "27451853789"
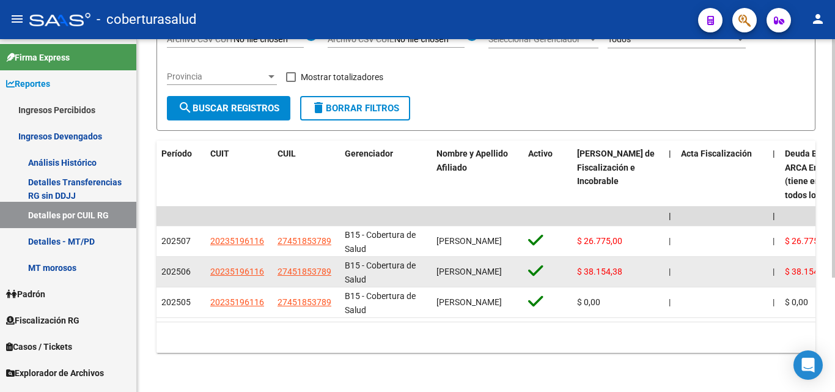
drag, startPoint x: 340, startPoint y: 255, endPoint x: 336, endPoint y: 261, distance: 6.6
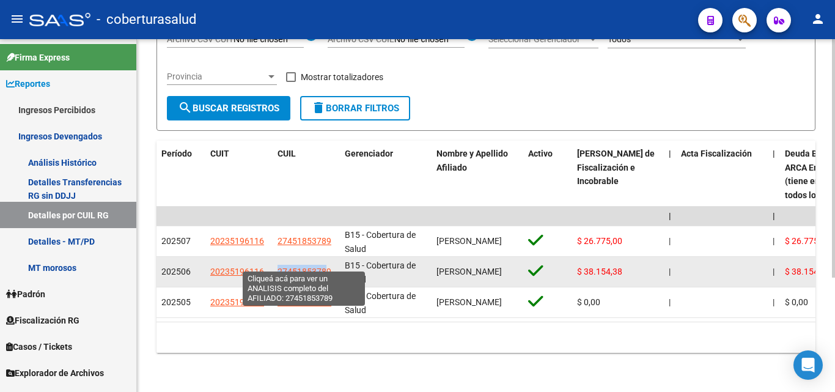
drag, startPoint x: 273, startPoint y: 260, endPoint x: 328, endPoint y: 262, distance: 54.4
click at [328, 262] on datatable-body-cell "27451853789" at bounding box center [306, 272] width 67 height 30
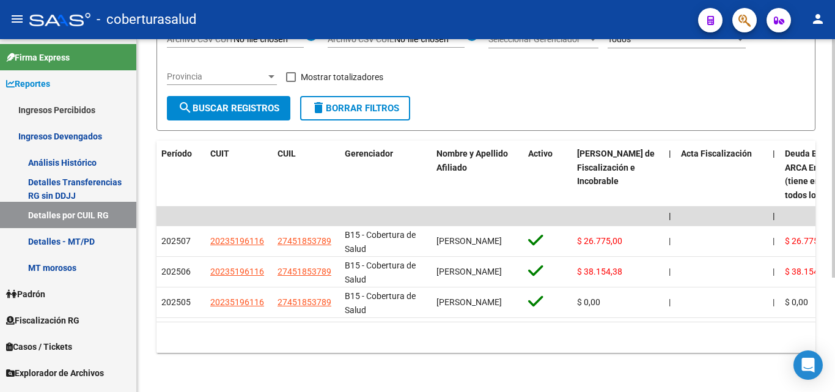
drag, startPoint x: 323, startPoint y: 371, endPoint x: 305, endPoint y: 337, distance: 38.8
click at [323, 372] on div "REPORTES -> DEVENGADO -> Detalles por CUIL Régimen General cloud_download Expor…" at bounding box center [486, 135] width 698 height 511
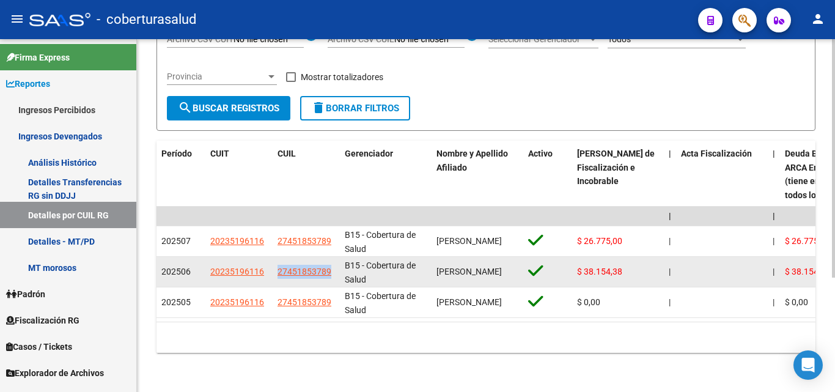
drag, startPoint x: 278, startPoint y: 263, endPoint x: 331, endPoint y: 264, distance: 53.2
click at [331, 264] on datatable-body-cell "27451853789" at bounding box center [306, 272] width 67 height 30
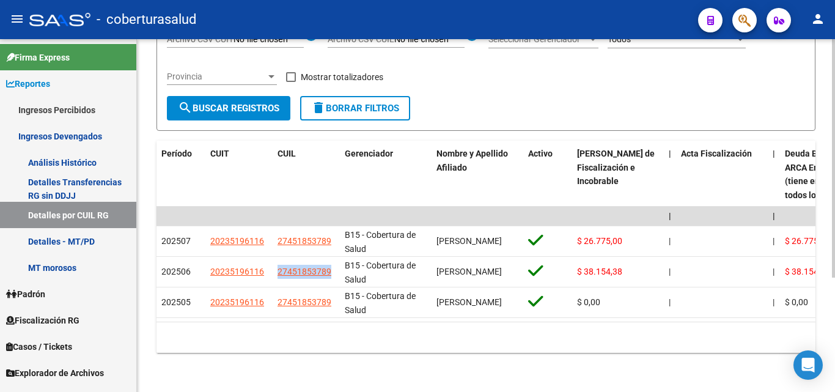
copy span "27451853789"
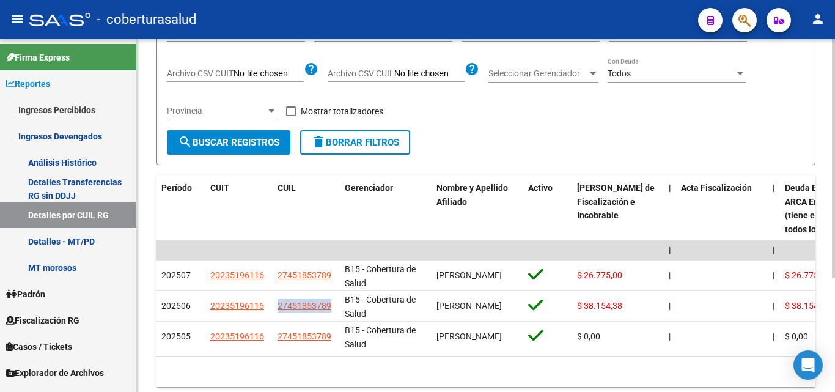
scroll to position [0, 0]
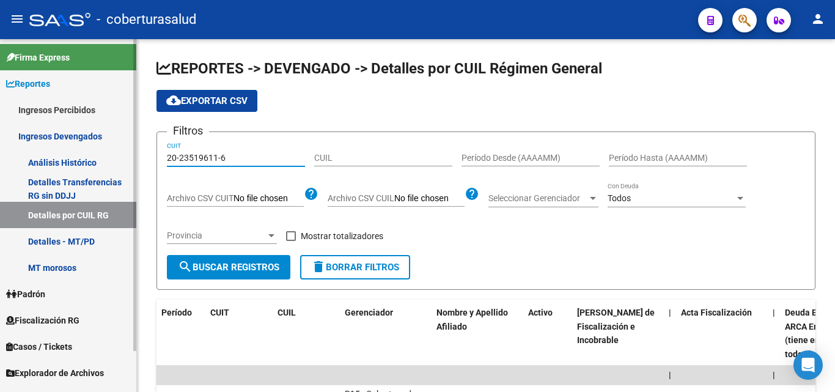
drag, startPoint x: 243, startPoint y: 161, endPoint x: 115, endPoint y: 161, distance: 127.1
click at [116, 161] on mat-sidenav-container "Firma Express Reportes Ingresos Percibidos Análisis Ingresos RG por CUIT (mensu…" at bounding box center [417, 215] width 835 height 353
paste input "30-67535011-2"
click at [240, 280] on form "Filtros 30-67535011-2 CUIT CUIL Período Desde (AAAAMM) Período Hasta (AAAAMM) A…" at bounding box center [485, 210] width 659 height 158
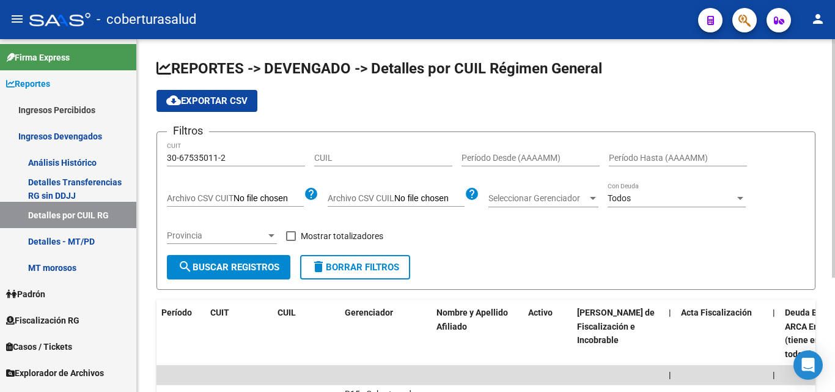
click at [240, 273] on span "search Buscar Registros" at bounding box center [228, 267] width 101 height 11
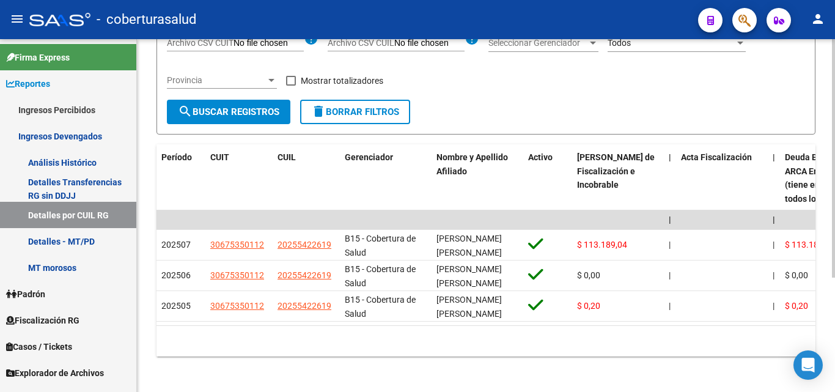
scroll to position [169, 0]
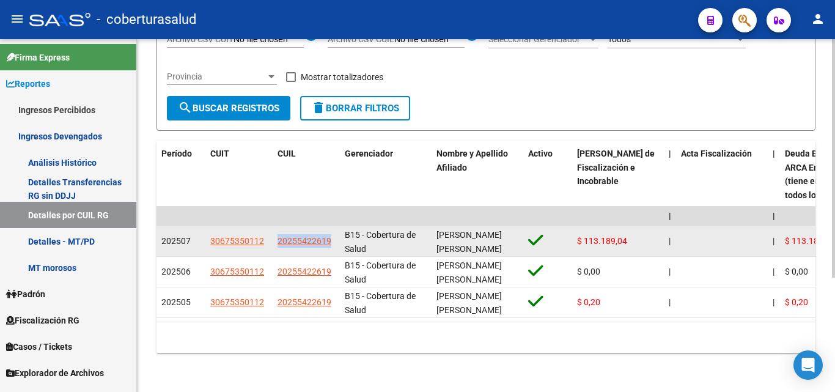
drag, startPoint x: 339, startPoint y: 230, endPoint x: 277, endPoint y: 231, distance: 62.3
click at [277, 231] on datatable-body-cell "20255422619" at bounding box center [306, 241] width 67 height 30
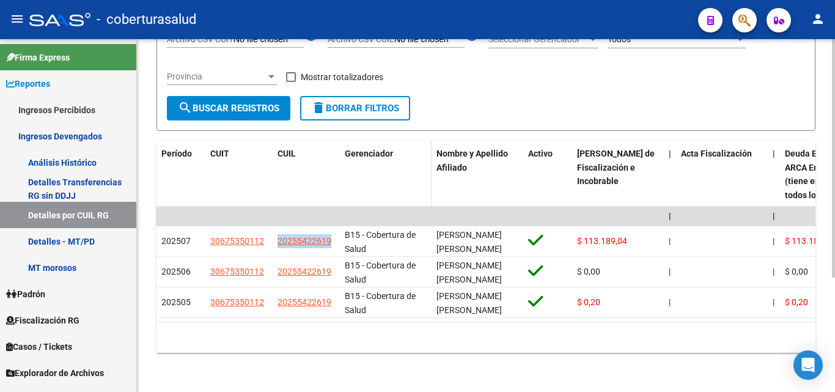
copy span "20255422619"
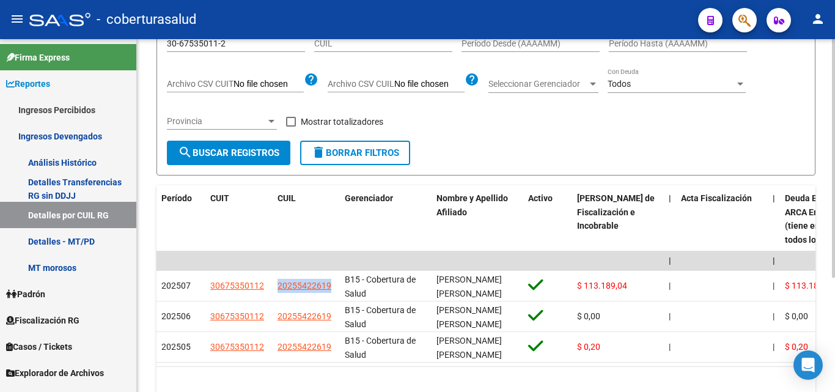
scroll to position [0, 0]
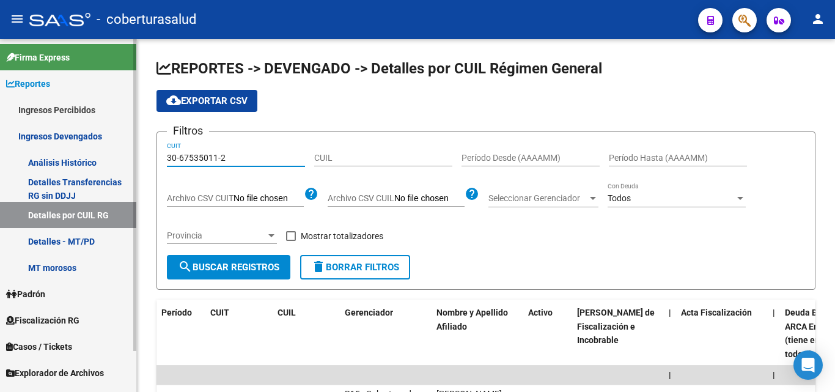
drag, startPoint x: 231, startPoint y: 161, endPoint x: 70, endPoint y: 159, distance: 161.3
click at [53, 161] on mat-sidenav-container "Firma Express Reportes Ingresos Percibidos Análisis Ingresos RG por CUIT (mensu…" at bounding box center [417, 215] width 835 height 353
paste input "71442703-9"
click at [205, 274] on button "search Buscar Registros" at bounding box center [228, 267] width 123 height 24
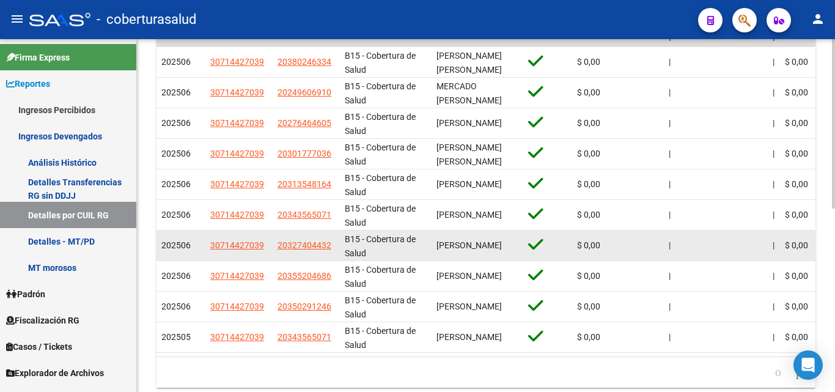
scroll to position [367, 0]
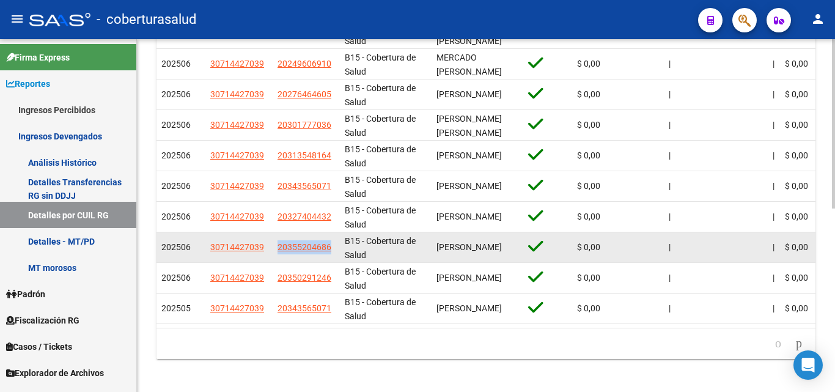
drag, startPoint x: 334, startPoint y: 251, endPoint x: 276, endPoint y: 249, distance: 58.1
click at [276, 249] on datatable-body-cell "20355204686" at bounding box center [306, 247] width 67 height 30
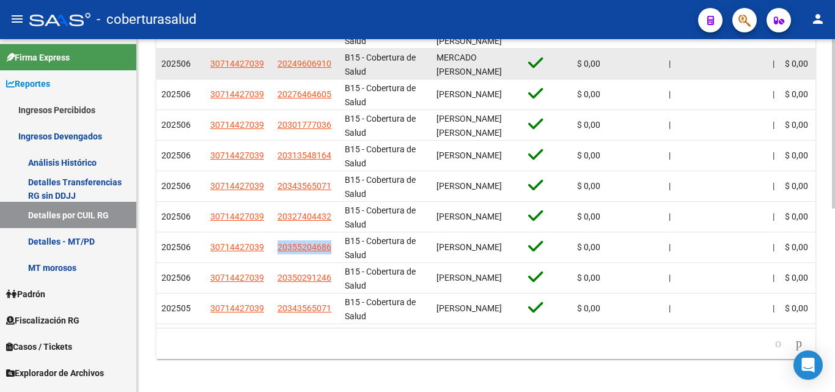
copy span "20355204686"
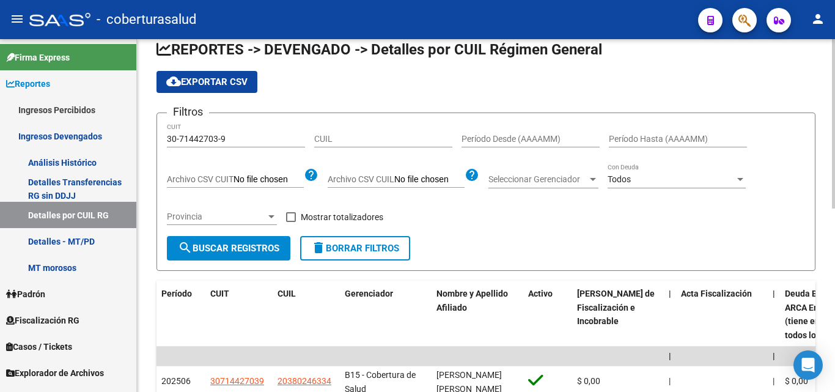
scroll to position [0, 0]
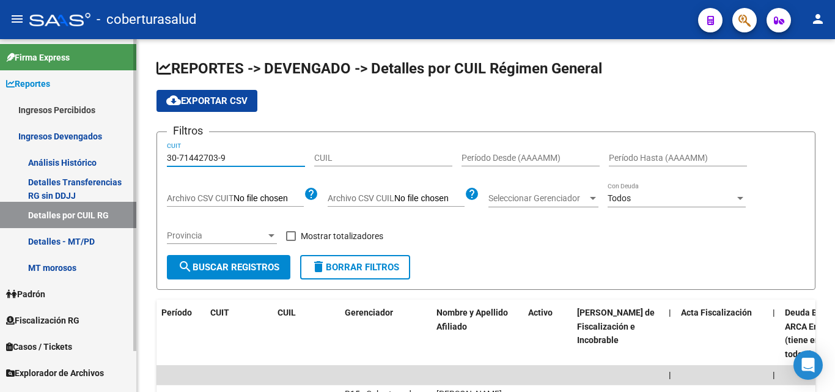
drag, startPoint x: 247, startPoint y: 159, endPoint x: 86, endPoint y: 164, distance: 161.4
click at [85, 164] on mat-sidenav-container "Firma Express Reportes Ingresos Percibidos Análisis Ingresos RG por CUIT (mensu…" at bounding box center [417, 215] width 835 height 353
paste input "042531-7"
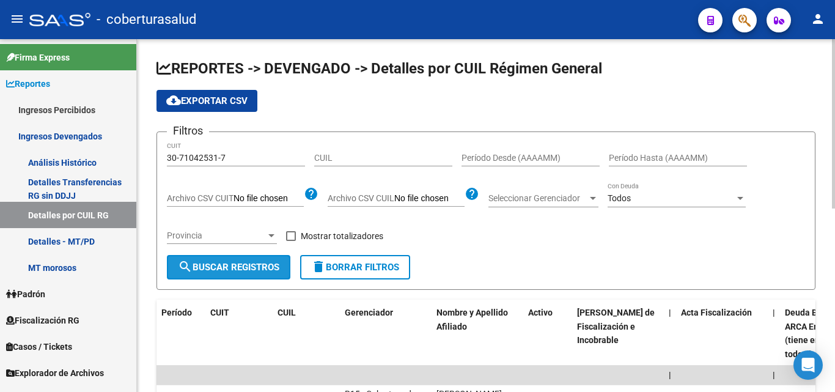
click at [236, 268] on span "search Buscar Registros" at bounding box center [228, 267] width 101 height 11
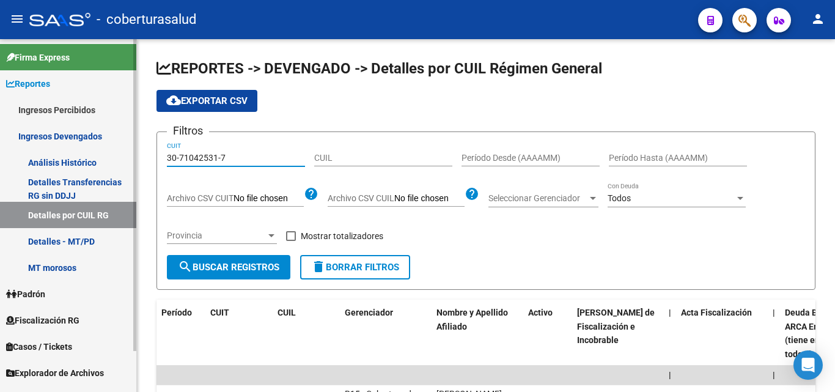
drag, startPoint x: 233, startPoint y: 153, endPoint x: 90, endPoint y: 157, distance: 142.4
click at [93, 157] on mat-sidenav-container "Firma Express Reportes Ingresos Percibidos Análisis Ingresos RG por CUIT (mensu…" at bounding box center [417, 215] width 835 height 353
paste input "20-25213740-9"
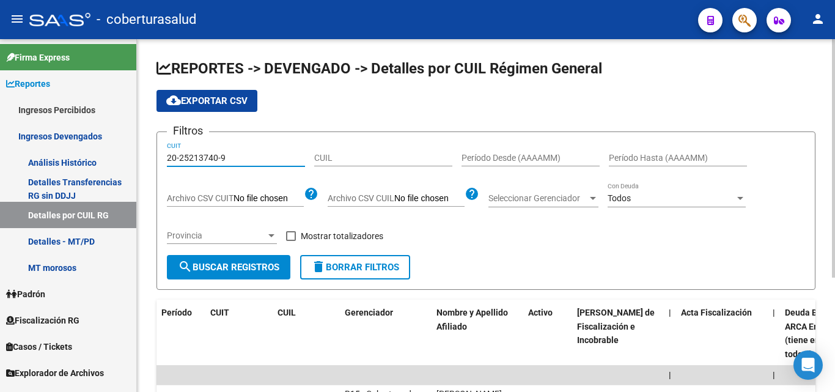
click at [266, 278] on button "search Buscar Registros" at bounding box center [228, 267] width 123 height 24
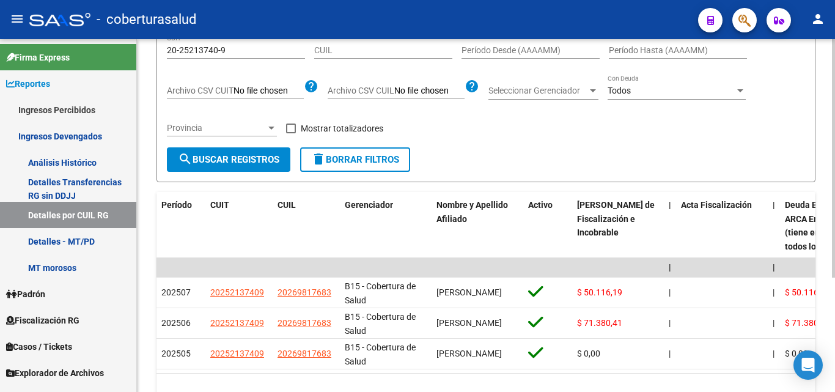
scroll to position [169, 0]
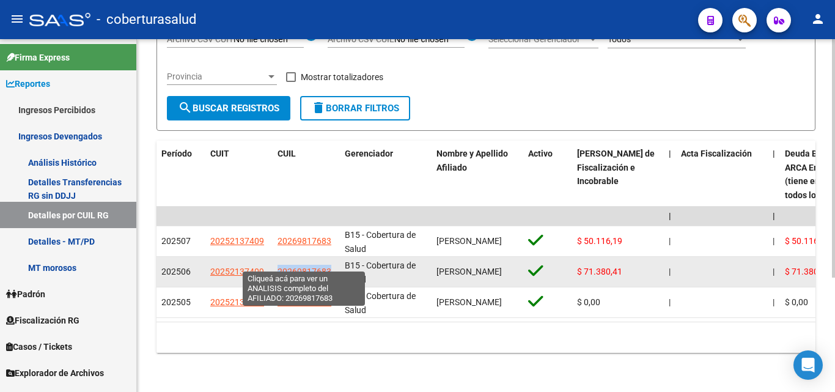
drag, startPoint x: 342, startPoint y: 260, endPoint x: 276, endPoint y: 258, distance: 66.6
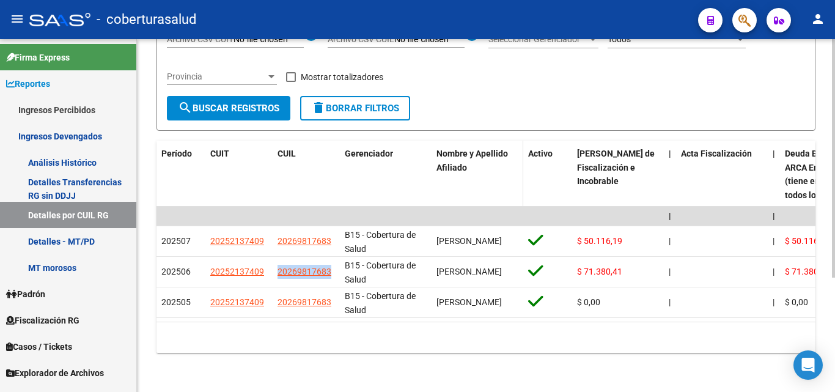
copy span "20269817683"
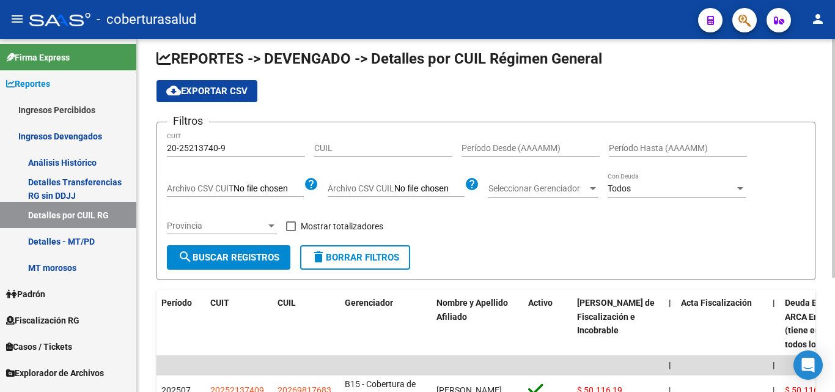
scroll to position [0, 0]
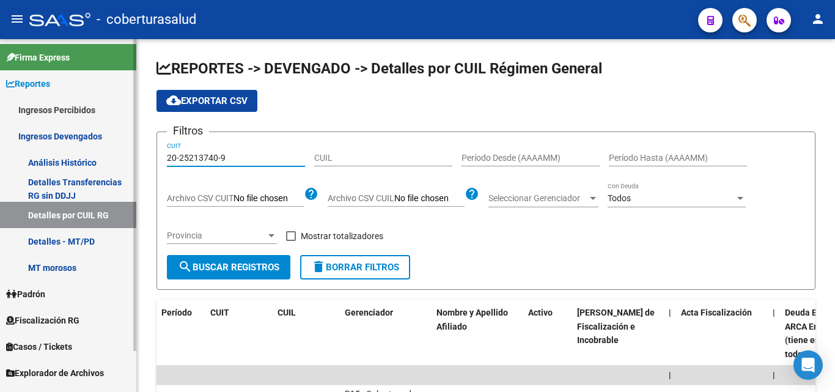
drag, startPoint x: 233, startPoint y: 157, endPoint x: 48, endPoint y: 158, distance: 185.2
click at [49, 158] on mat-sidenav-container "Firma Express Reportes Ingresos Percibidos Análisis Ingresos RG por CUIT (mensu…" at bounding box center [417, 215] width 835 height 353
paste input "1533000-2"
click at [256, 276] on button "search Buscar Registros" at bounding box center [228, 267] width 123 height 24
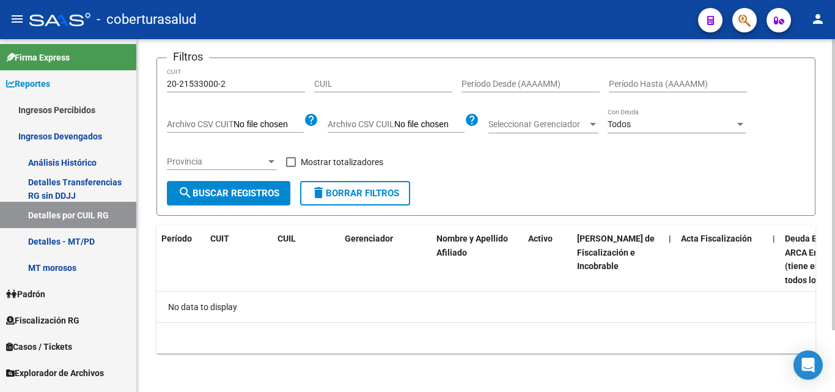
scroll to position [75, 0]
drag, startPoint x: 224, startPoint y: 83, endPoint x: 127, endPoint y: 88, distance: 96.7
click at [137, 89] on div "REPORTES -> DEVENGADO -> Detalles por CUIL Régimen General cloud_download Expor…" at bounding box center [486, 178] width 698 height 427
paste input "4697936-8"
click at [275, 196] on span "search Buscar Registros" at bounding box center [228, 192] width 101 height 11
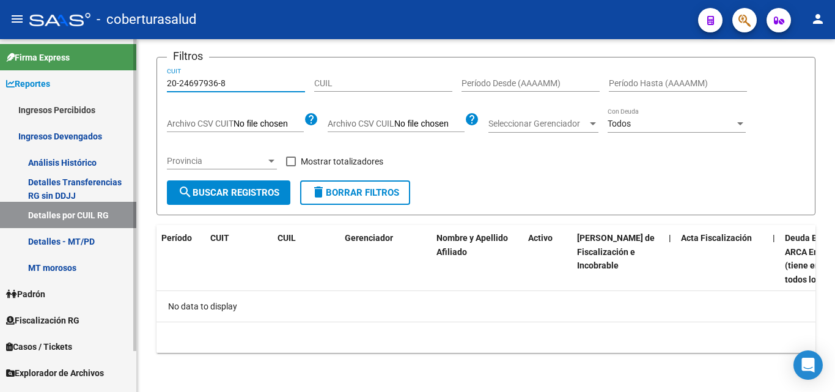
drag, startPoint x: 161, startPoint y: 84, endPoint x: 127, endPoint y: 83, distance: 33.6
click at [131, 83] on mat-sidenav-container "Firma Express Reportes Ingresos Percibidos Análisis Ingresos RG por CUIT (mensu…" at bounding box center [417, 215] width 835 height 353
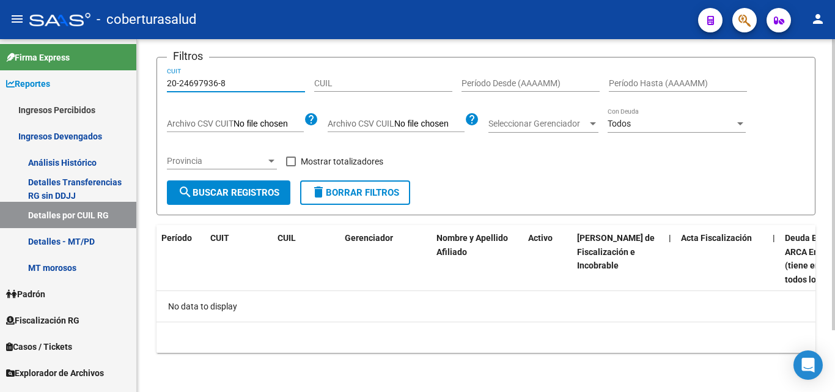
paste input "30-71418200-1"
click at [228, 204] on button "search Buscar Registros" at bounding box center [228, 192] width 123 height 24
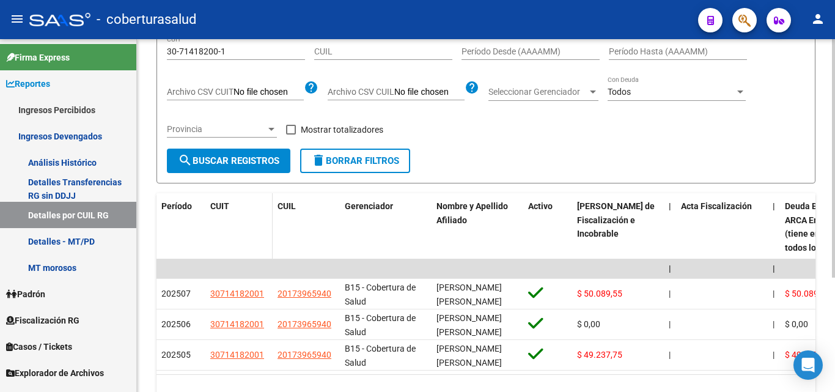
scroll to position [169, 0]
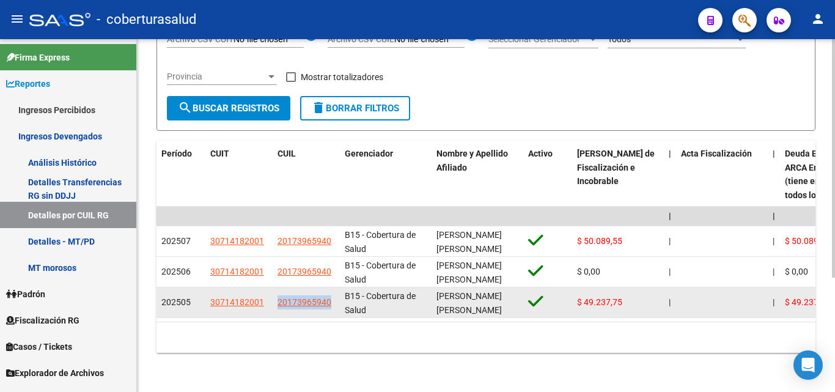
drag, startPoint x: 341, startPoint y: 291, endPoint x: 274, endPoint y: 290, distance: 66.6
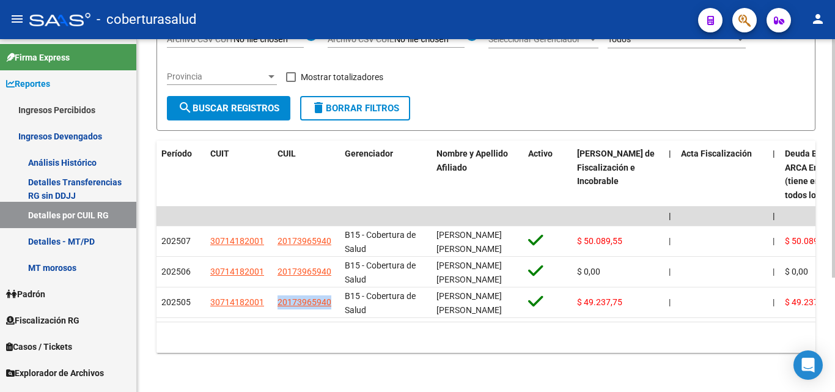
copy span "20173965940"
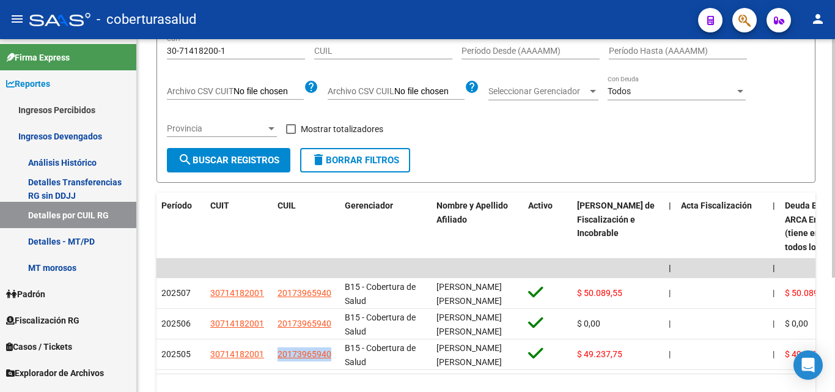
scroll to position [0, 0]
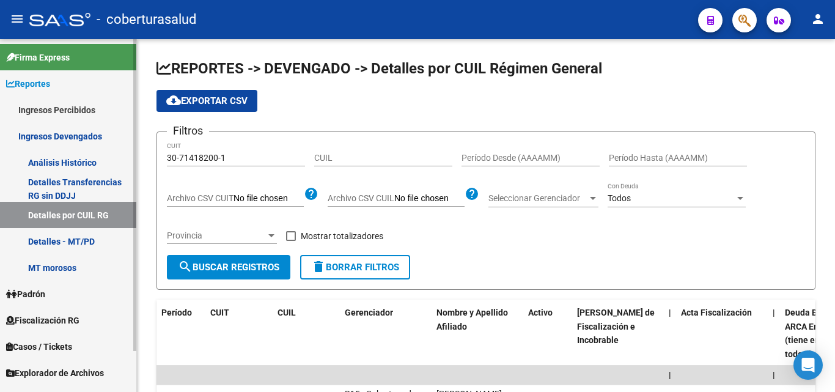
drag, startPoint x: 230, startPoint y: 154, endPoint x: 93, endPoint y: 159, distance: 136.4
click at [94, 160] on mat-sidenav-container "Firma Express Reportes Ingresos Percibidos Análisis Ingresos RG por CUIT (mensu…" at bounding box center [417, 215] width 835 height 353
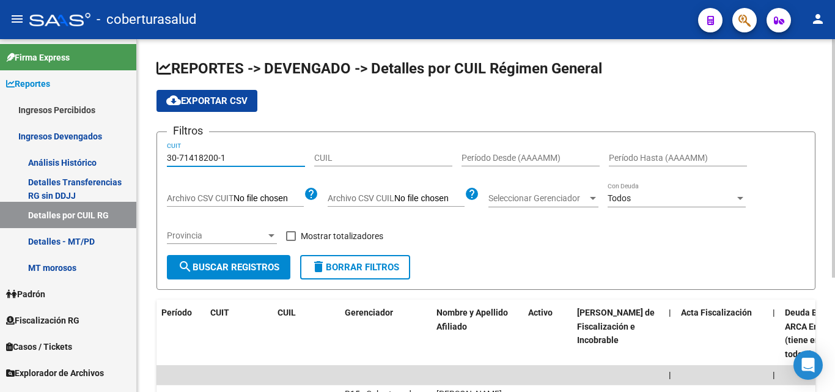
paste input "20-20433427-8"
type input "20-20433427-8"
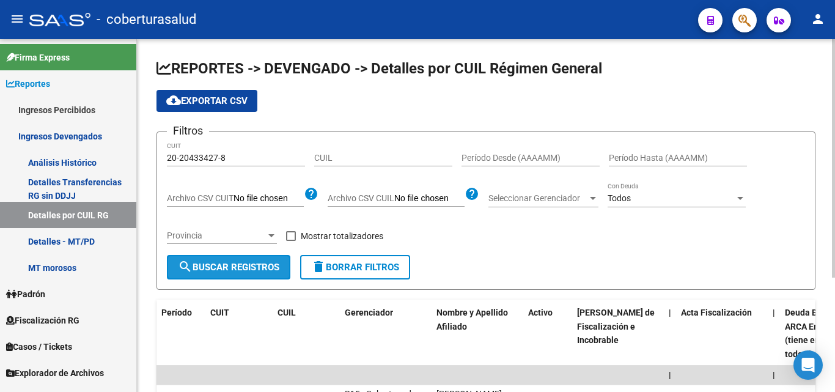
click at [267, 262] on span "search Buscar Registros" at bounding box center [228, 267] width 101 height 11
